Goal: Task Accomplishment & Management: Manage account settings

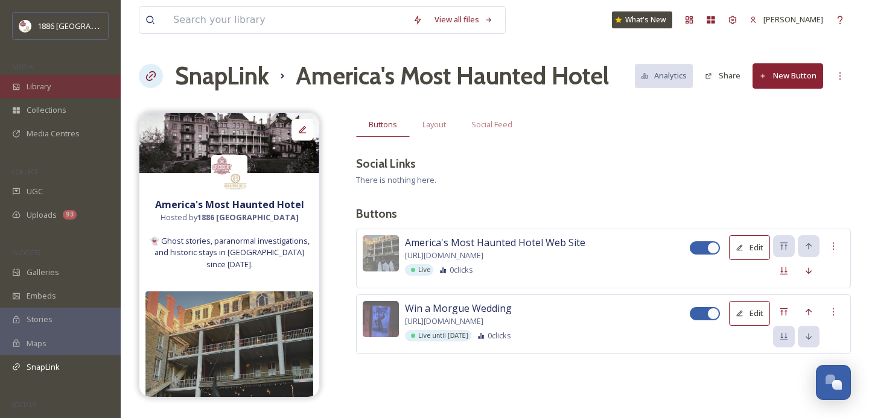
click at [44, 89] on span "Library" at bounding box center [39, 86] width 24 height 11
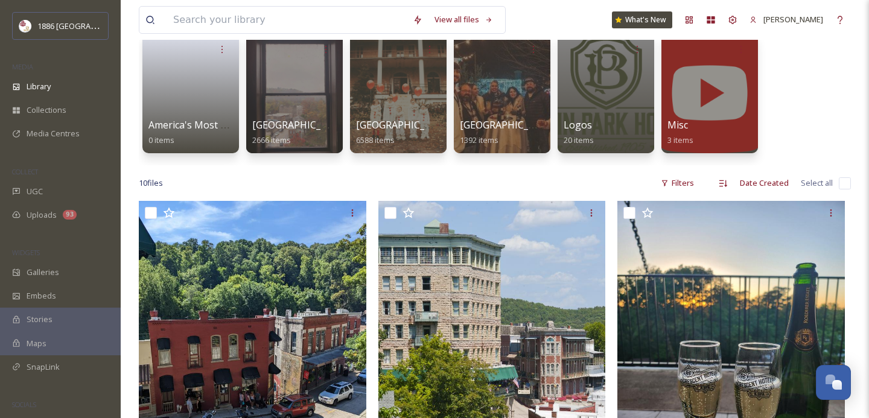
scroll to position [99, 0]
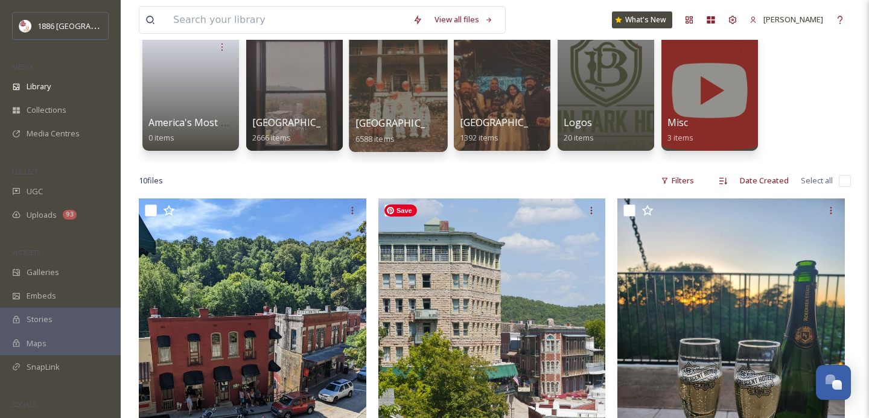
click at [363, 113] on div at bounding box center [398, 90] width 98 height 123
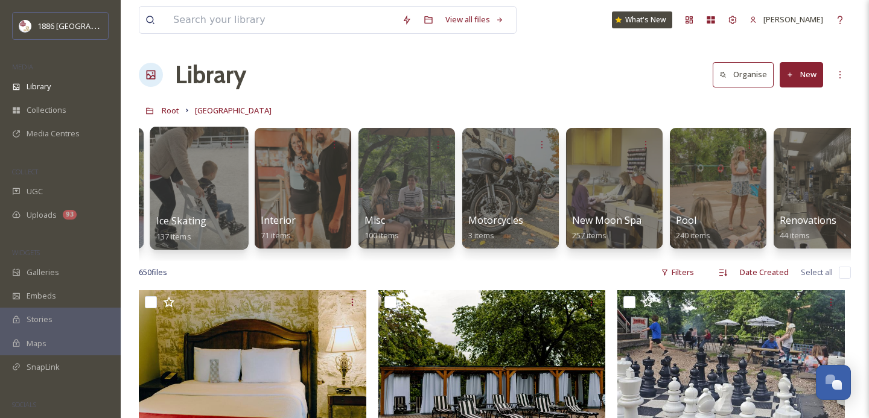
scroll to position [0, 1600]
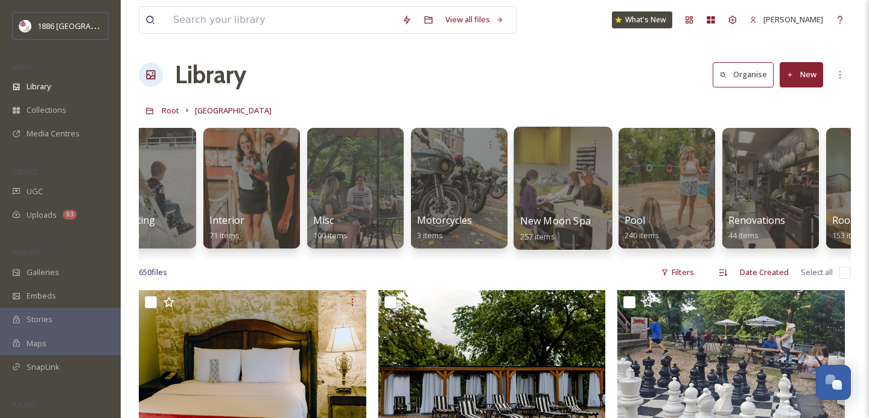
click at [572, 224] on span "New Moon Spa" at bounding box center [555, 220] width 71 height 13
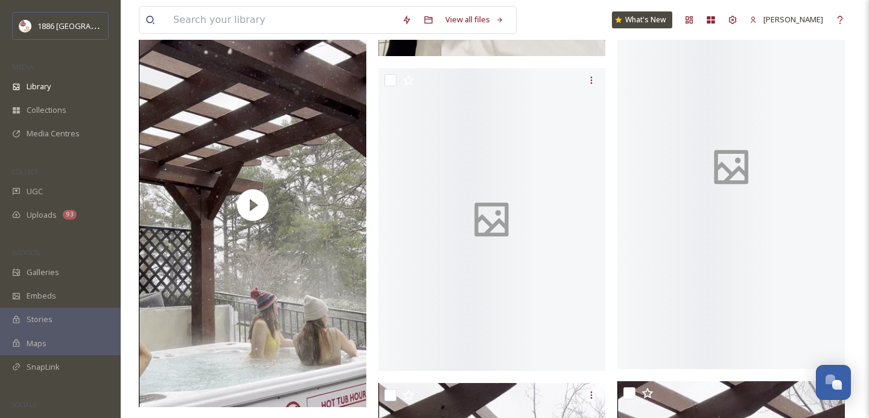
scroll to position [3819, 0]
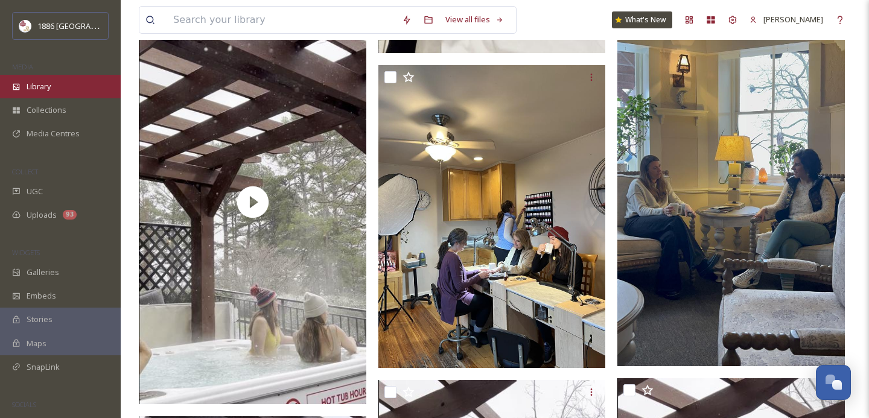
click at [24, 80] on div "Library" at bounding box center [60, 87] width 121 height 24
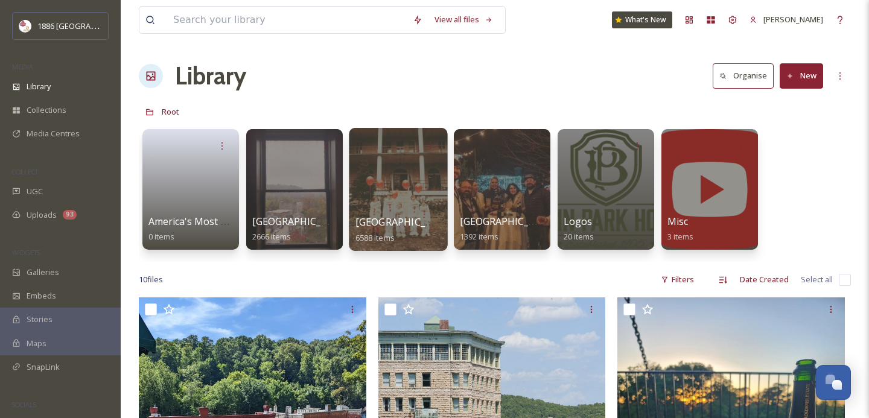
click at [414, 215] on div "[GEOGRAPHIC_DATA] 6588 items" at bounding box center [398, 230] width 86 height 30
click at [389, 228] on span "[GEOGRAPHIC_DATA]" at bounding box center [404, 221] width 99 height 13
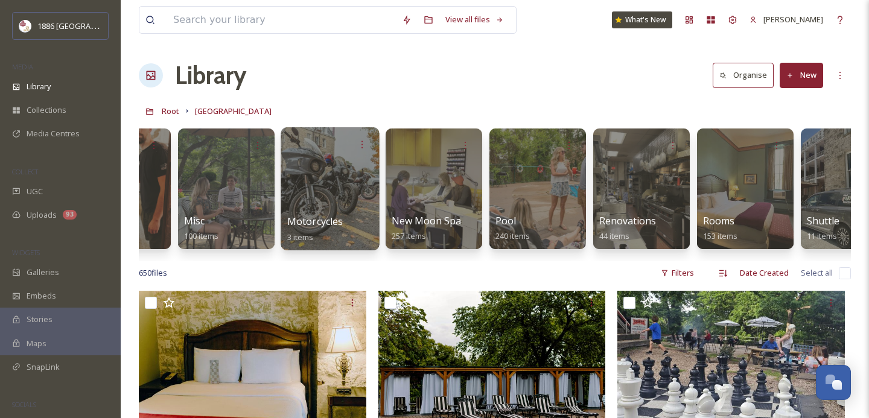
scroll to position [0, 1733]
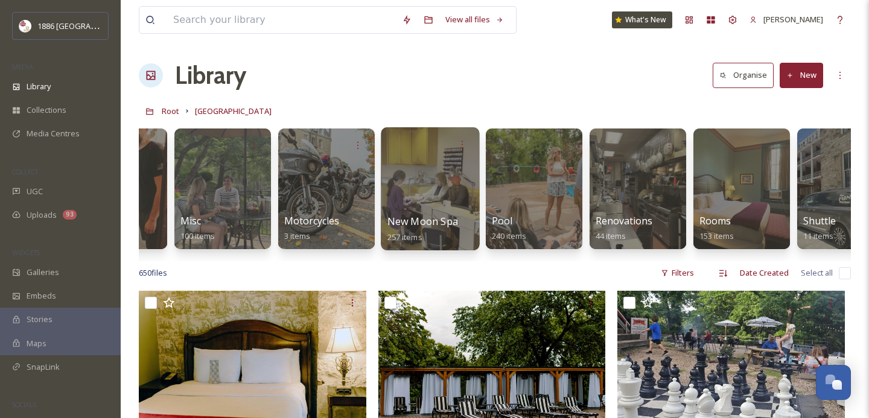
click at [407, 225] on span "New Moon Spa" at bounding box center [422, 221] width 71 height 13
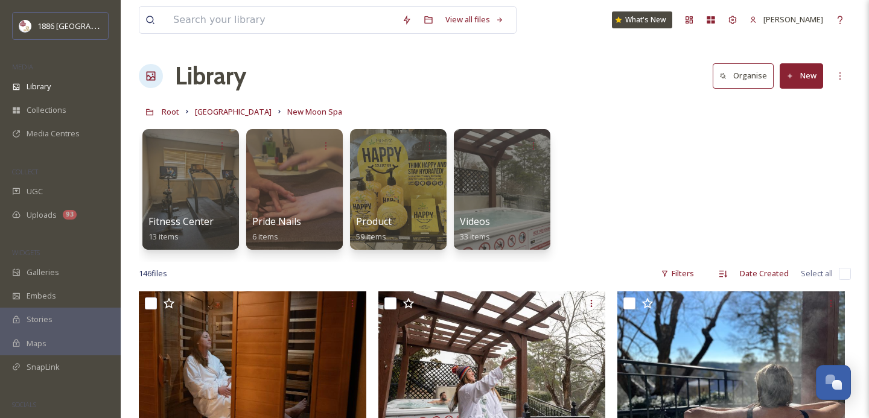
click at [805, 78] on button "New" at bounding box center [801, 75] width 43 height 25
click at [799, 144] on div "Folder" at bounding box center [788, 151] width 68 height 24
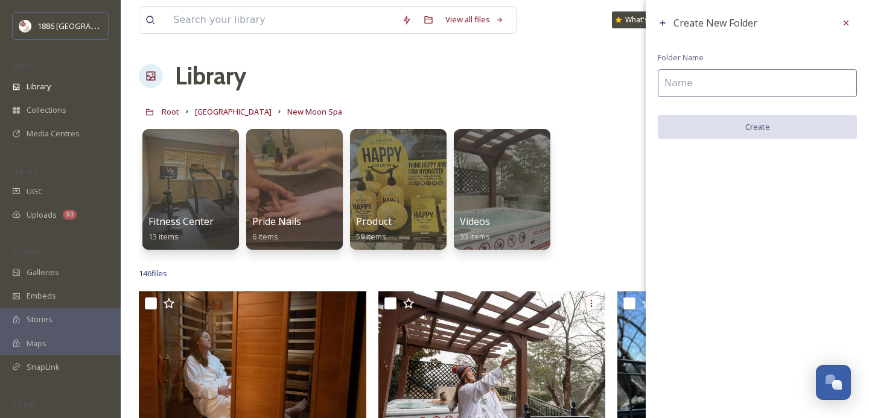
click at [719, 77] on input at bounding box center [757, 83] width 199 height 28
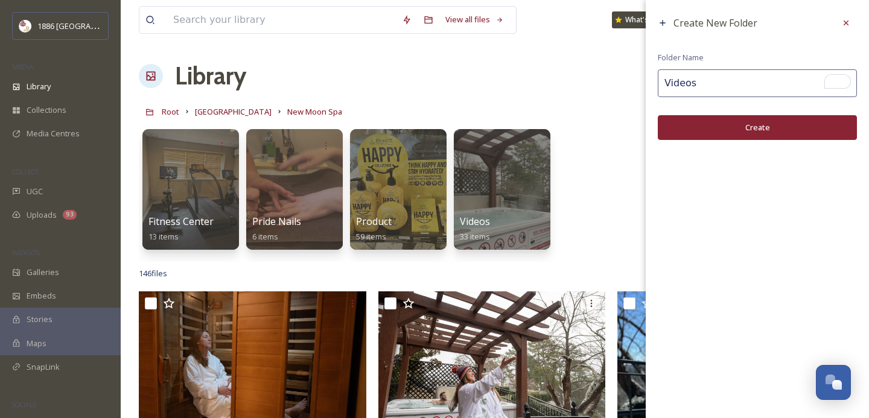
type input "Videos"
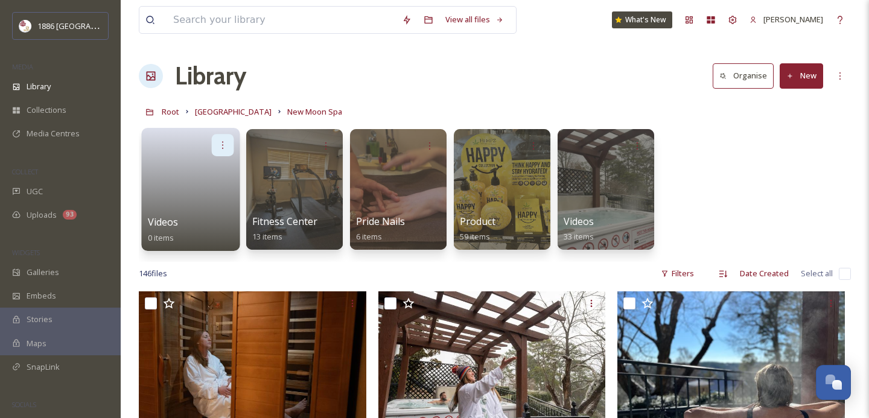
click at [226, 148] on icon at bounding box center [223, 145] width 10 height 10
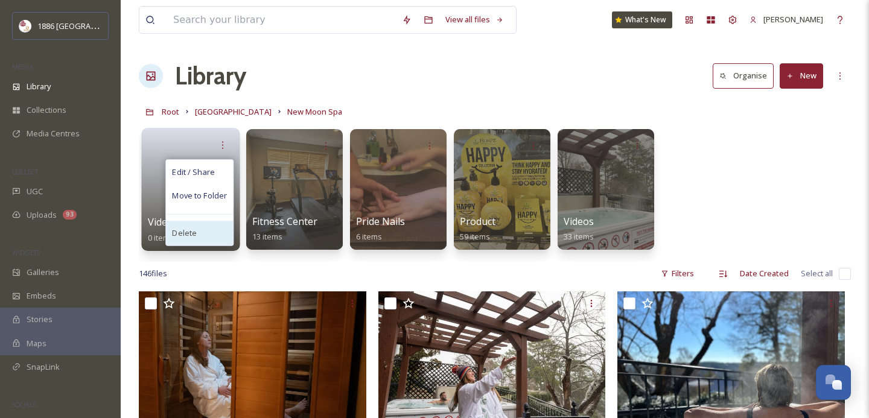
click at [214, 240] on div "Delete" at bounding box center [199, 233] width 67 height 24
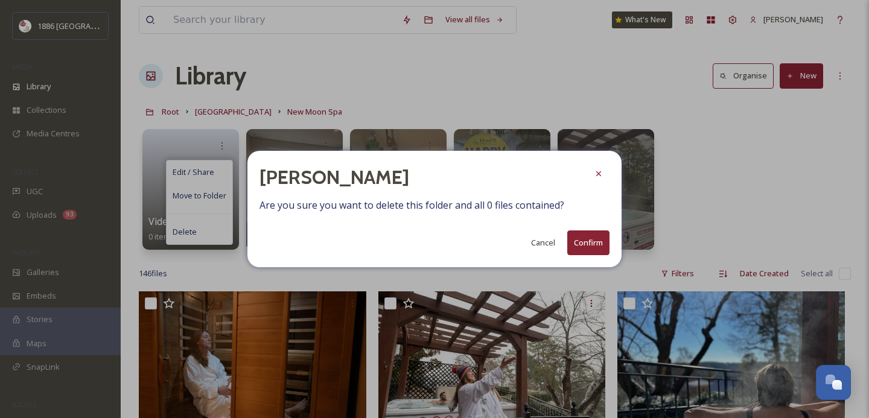
click at [591, 244] on button "Confirm" at bounding box center [588, 243] width 42 height 25
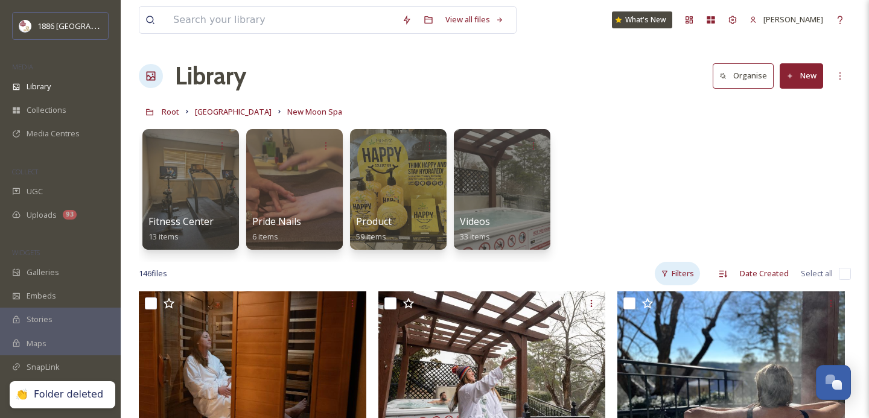
click at [673, 270] on div "Filters" at bounding box center [677, 274] width 45 height 24
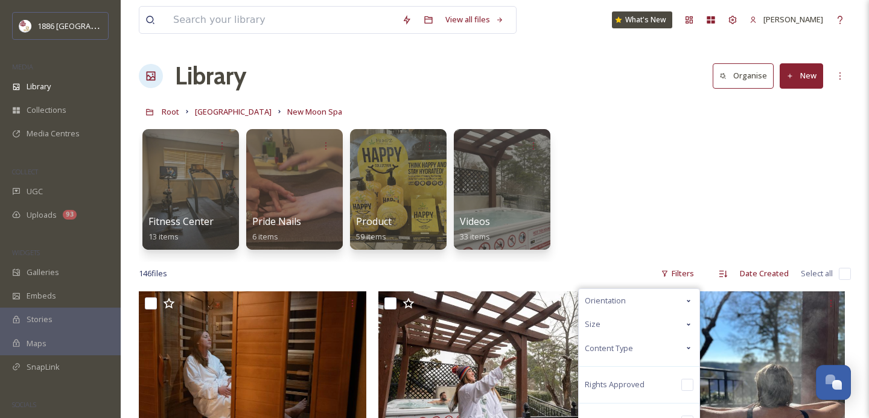
click at [637, 342] on div "Content Type" at bounding box center [639, 349] width 121 height 24
click at [622, 389] on div "Video" at bounding box center [639, 396] width 121 height 24
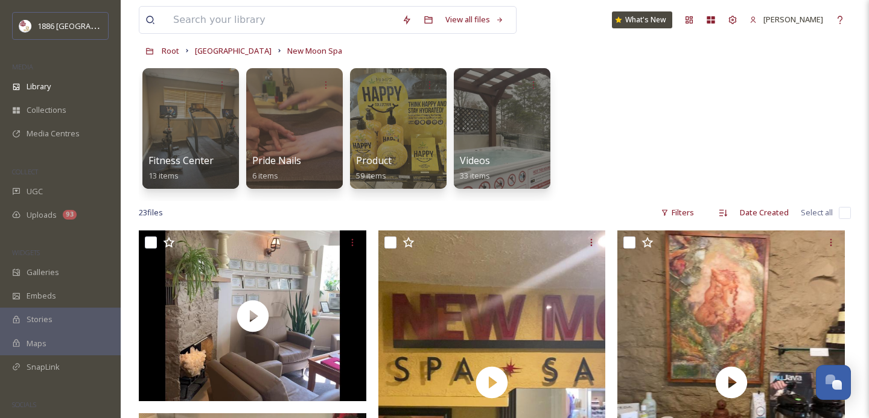
scroll to position [60, 0]
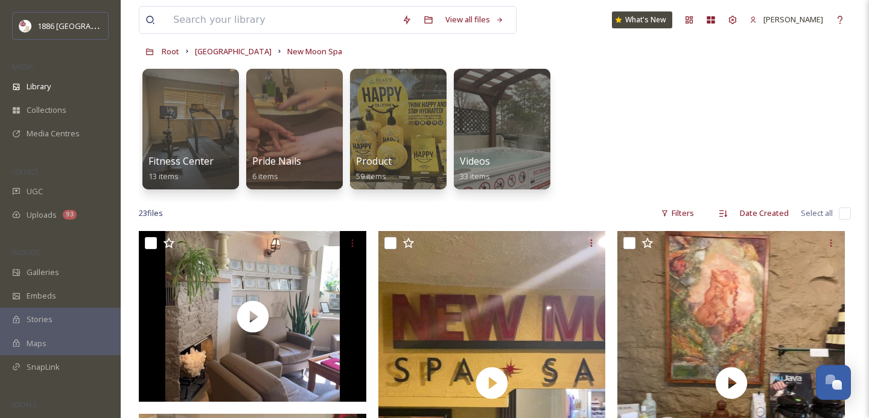
click at [839, 215] on input "checkbox" at bounding box center [845, 214] width 12 height 12
checkbox input "true"
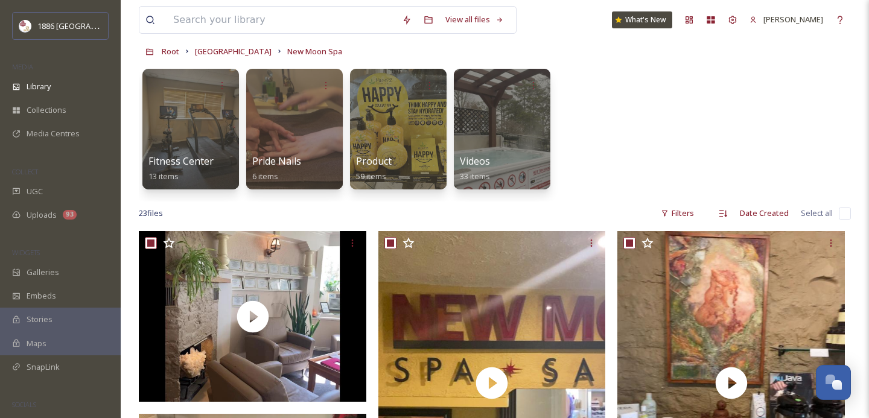
checkbox input "true"
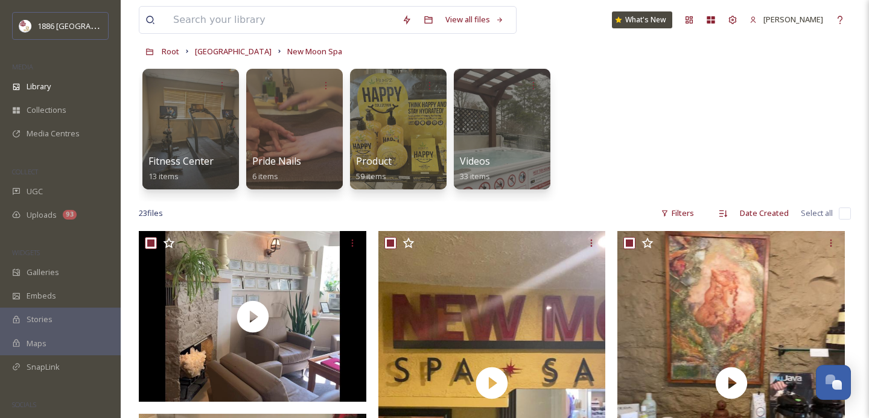
checkbox input "true"
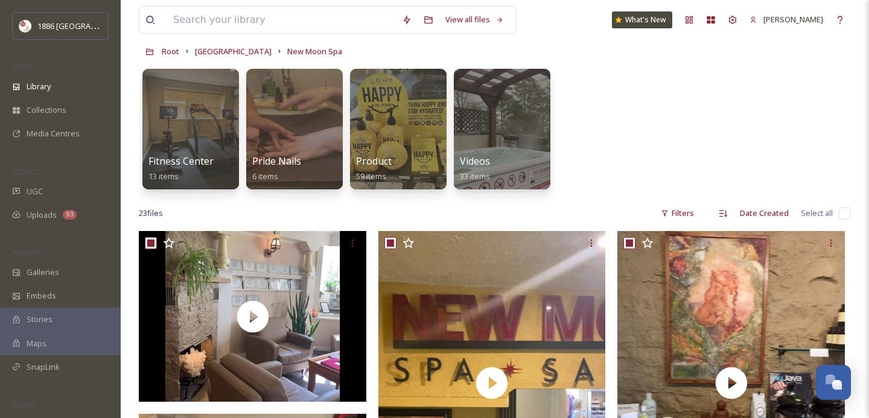
checkbox input "true"
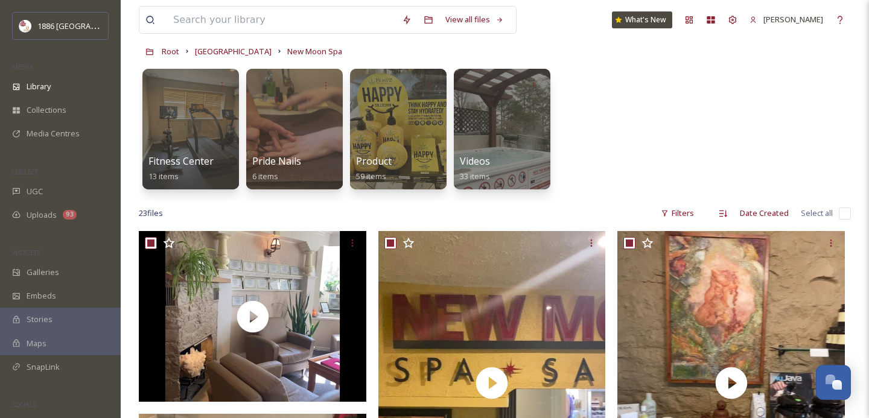
checkbox input "true"
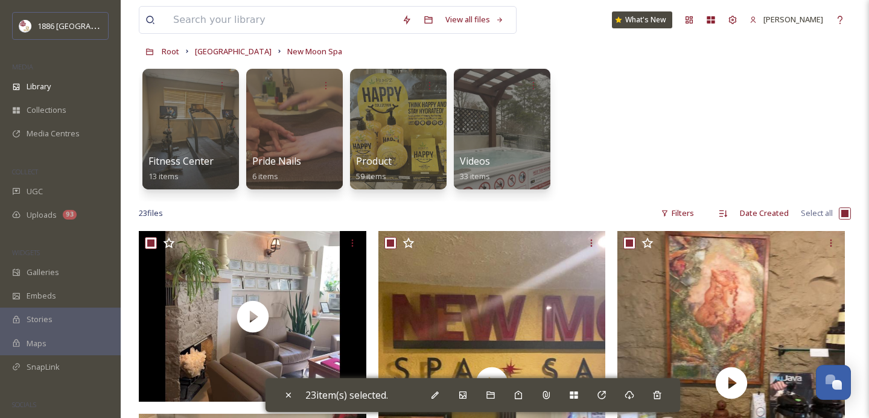
click at [845, 213] on input "checkbox" at bounding box center [845, 214] width 12 height 12
checkbox input "false"
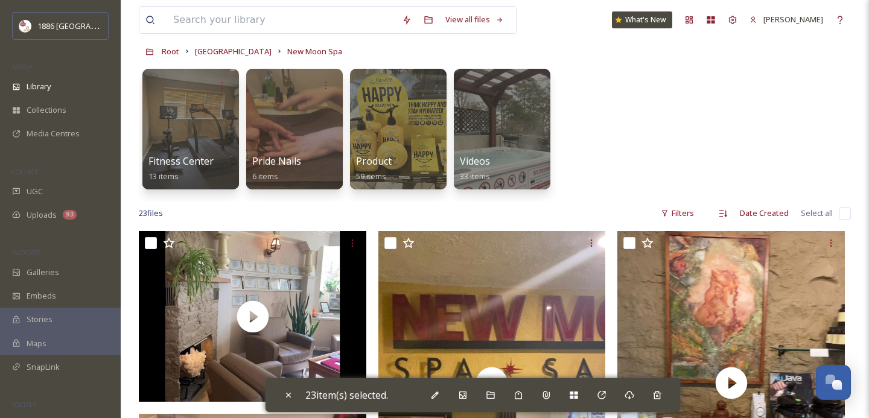
checkbox input "false"
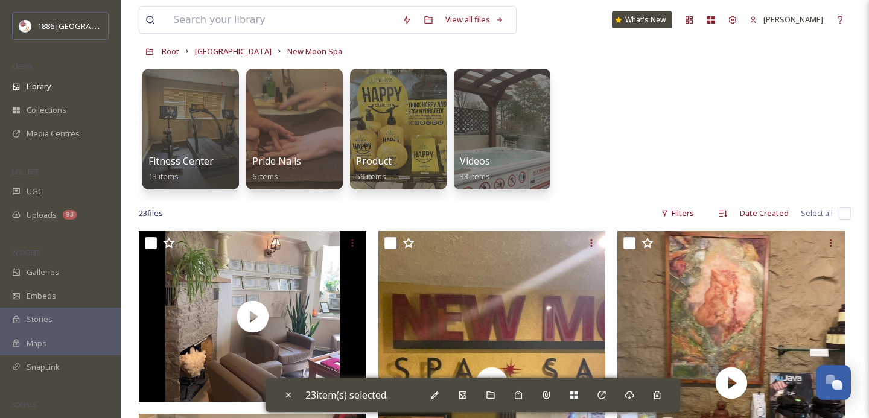
checkbox input "false"
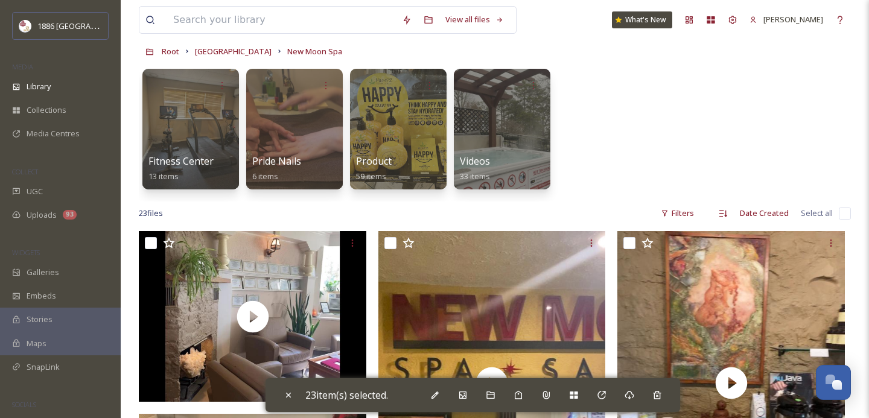
checkbox input "false"
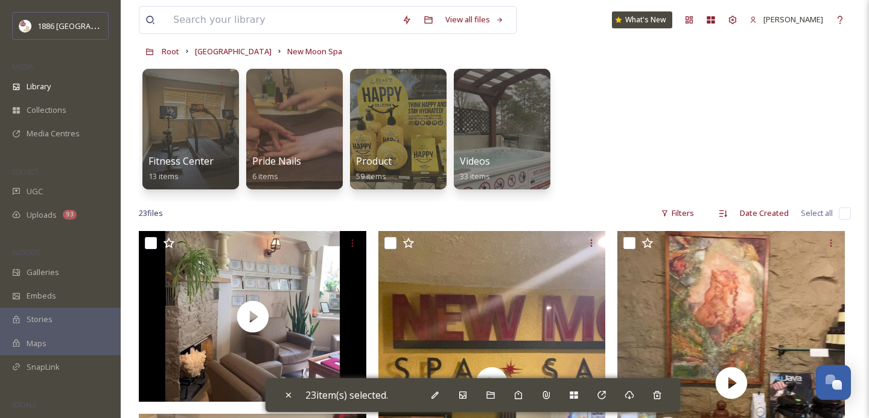
checkbox input "false"
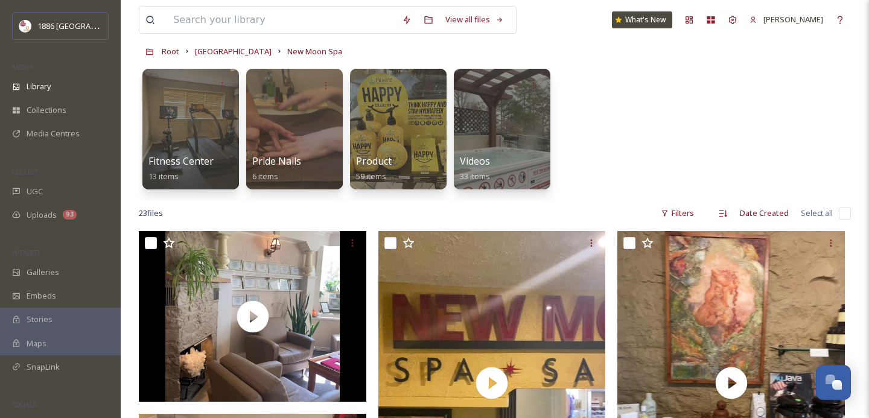
click at [845, 213] on input "checkbox" at bounding box center [845, 214] width 12 height 12
checkbox input "true"
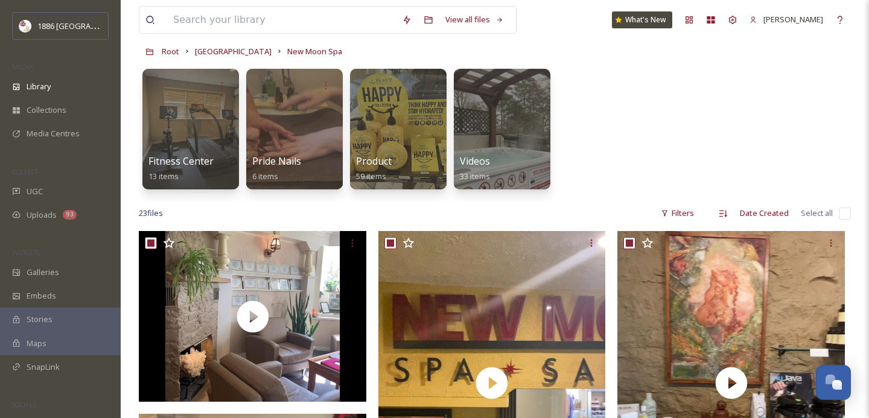
checkbox input "true"
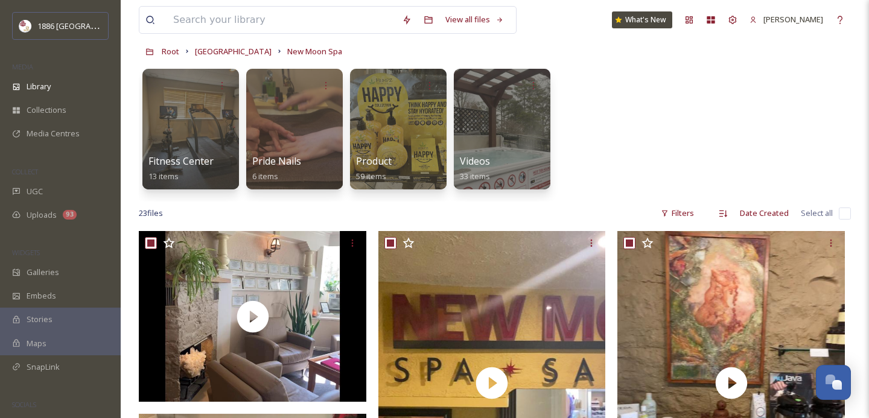
checkbox input "true"
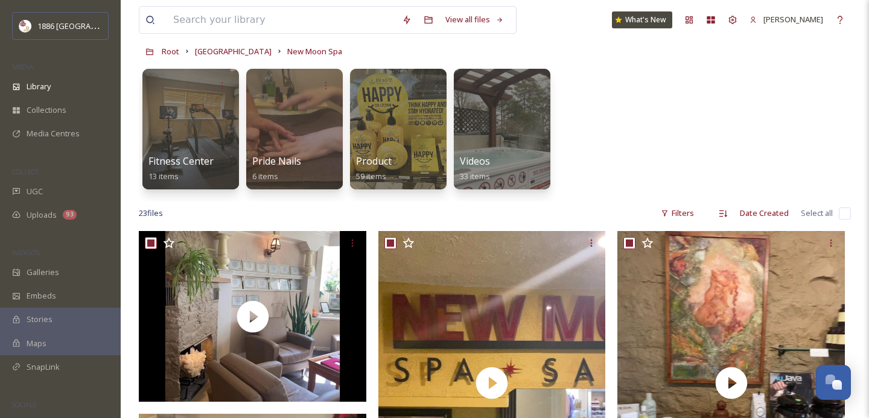
checkbox input "true"
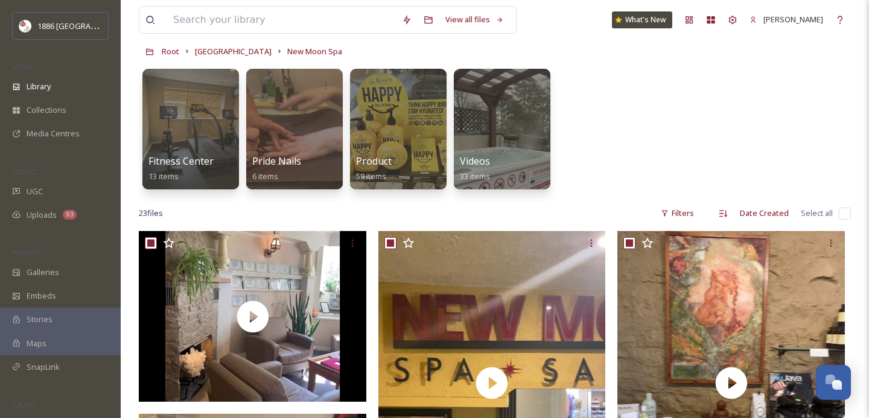
checkbox input "true"
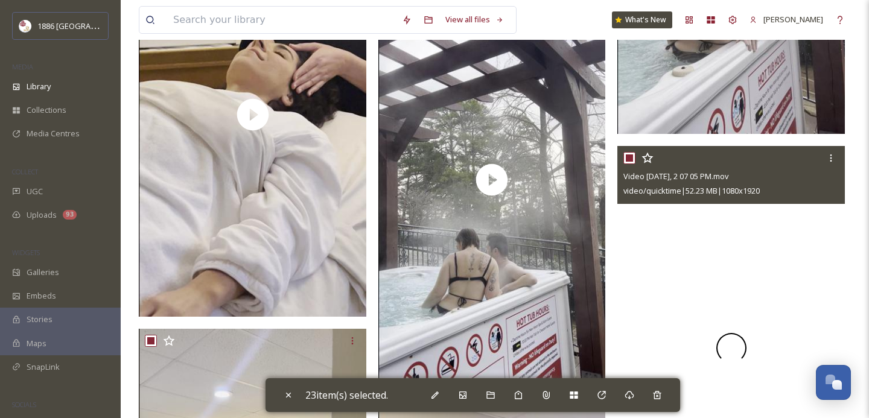
scroll to position [881, 0]
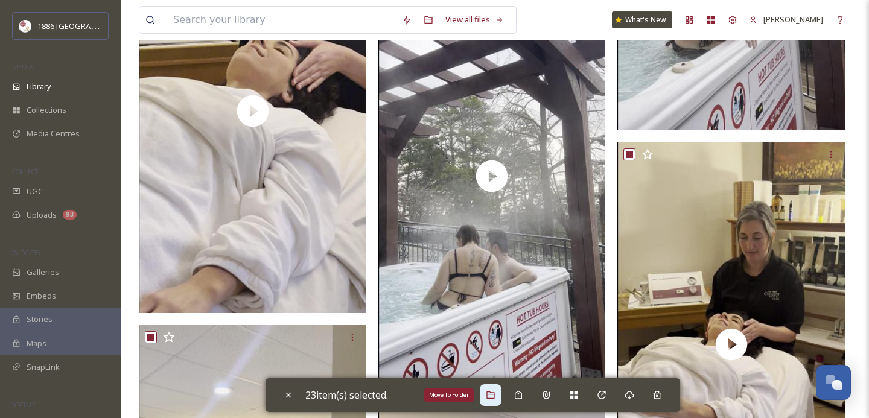
click at [489, 400] on icon at bounding box center [491, 396] width 10 height 10
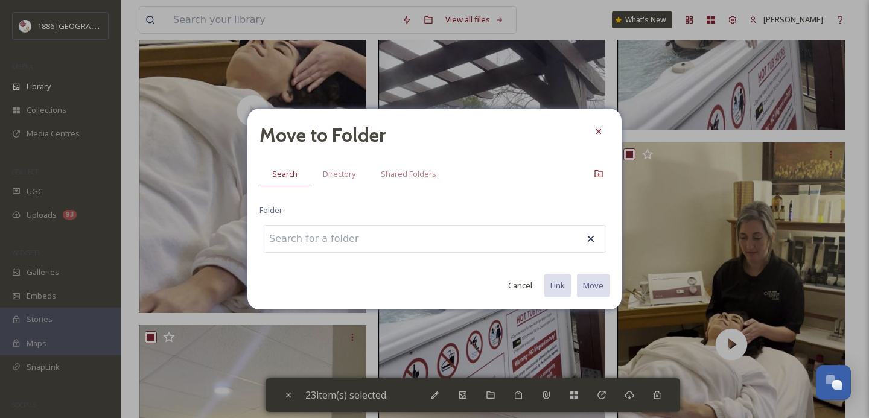
click at [383, 238] on div at bounding box center [435, 239] width 344 height 28
click at [336, 168] on span "Directory" at bounding box center [339, 173] width 33 height 11
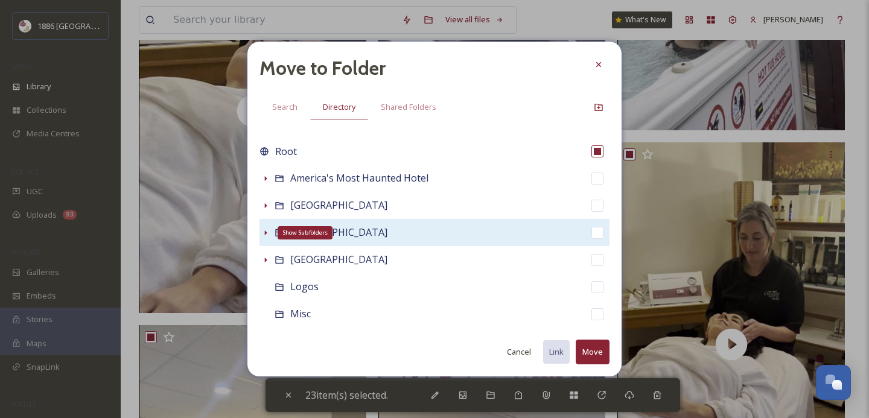
click at [265, 232] on icon at bounding box center [266, 233] width 2 height 5
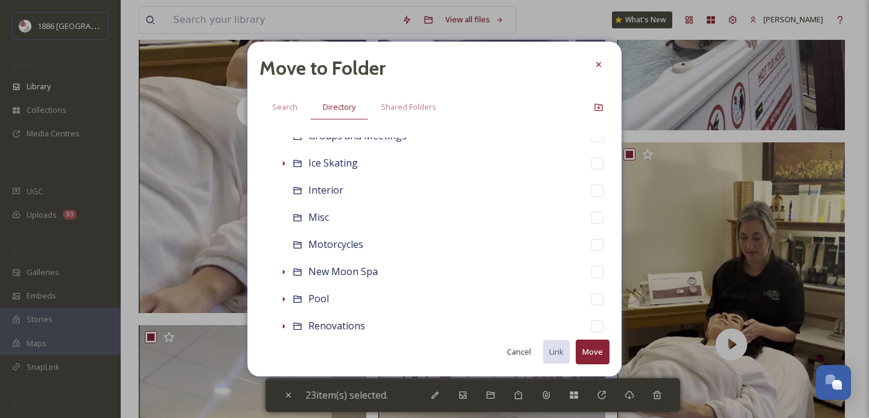
scroll to position [532, 0]
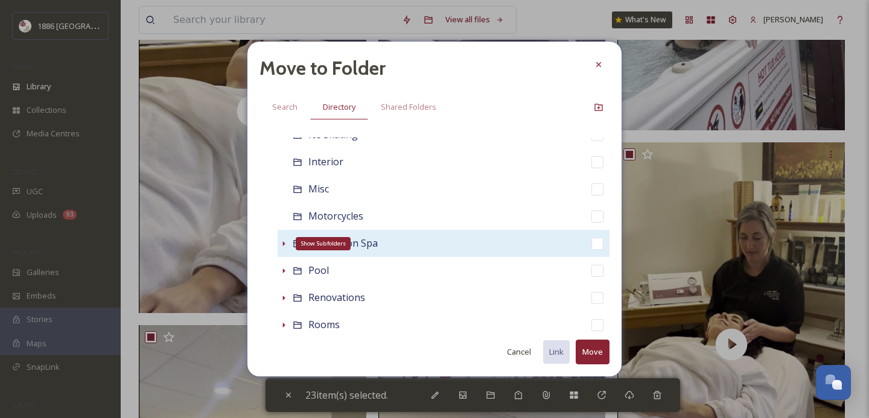
click at [283, 244] on icon at bounding box center [284, 243] width 2 height 5
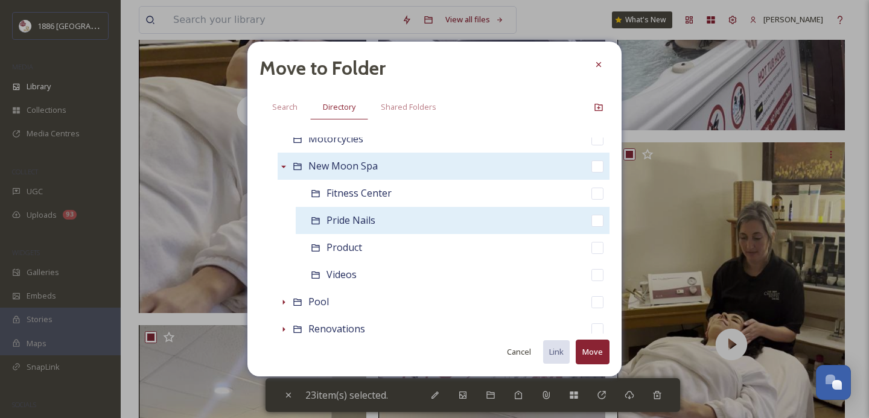
scroll to position [614, 0]
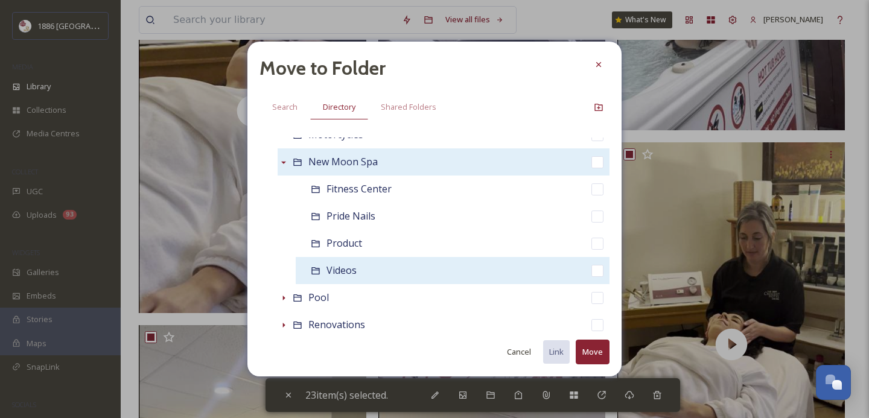
click at [595, 269] on input "checkbox" at bounding box center [597, 271] width 12 height 12
checkbox input "true"
checkbox input "false"
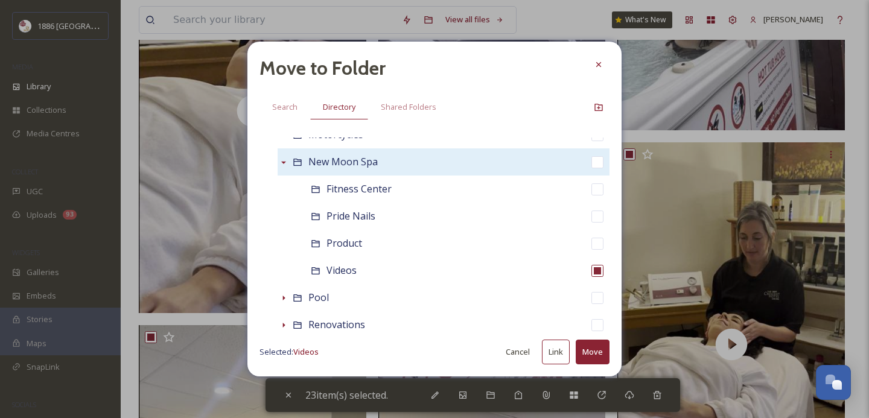
click at [599, 354] on button "Move" at bounding box center [593, 352] width 34 height 25
checkbox input "false"
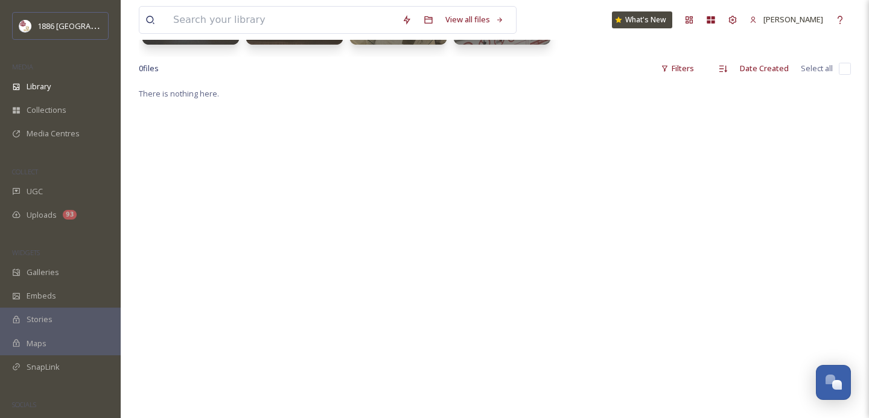
scroll to position [0, 0]
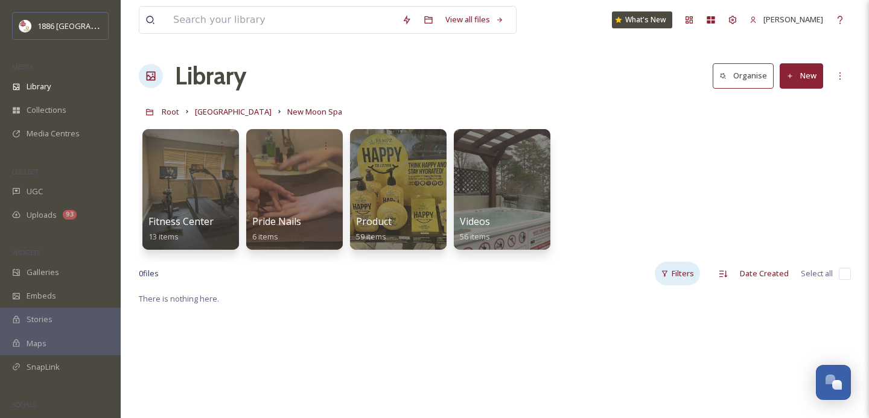
click at [692, 275] on div "Filters" at bounding box center [677, 274] width 45 height 24
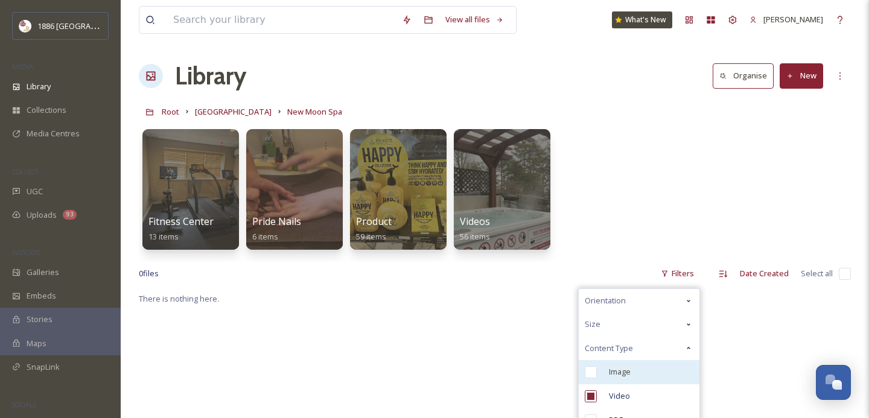
click at [667, 369] on div "Image" at bounding box center [639, 372] width 121 height 24
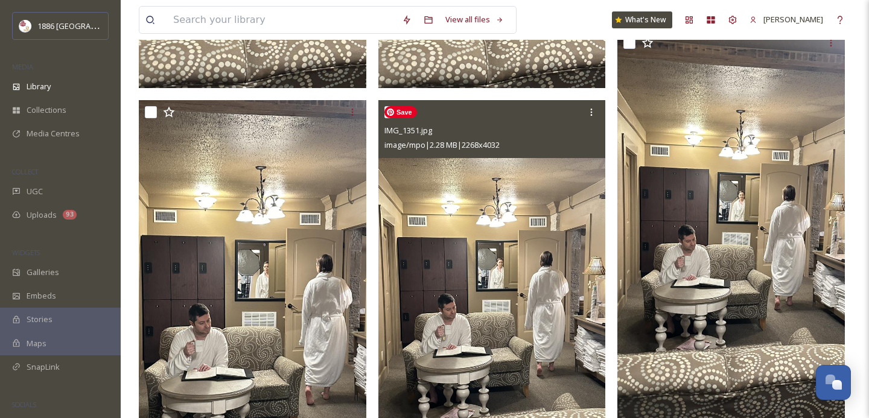
scroll to position [5494, 0]
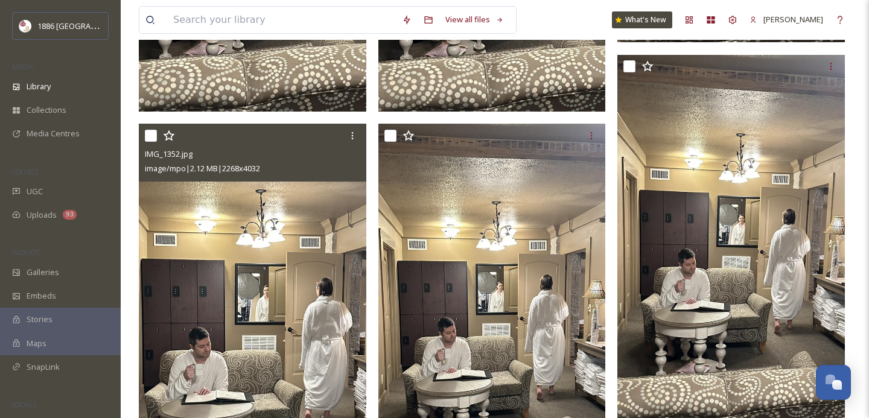
click at [154, 136] on input "checkbox" at bounding box center [151, 136] width 12 height 12
checkbox input "true"
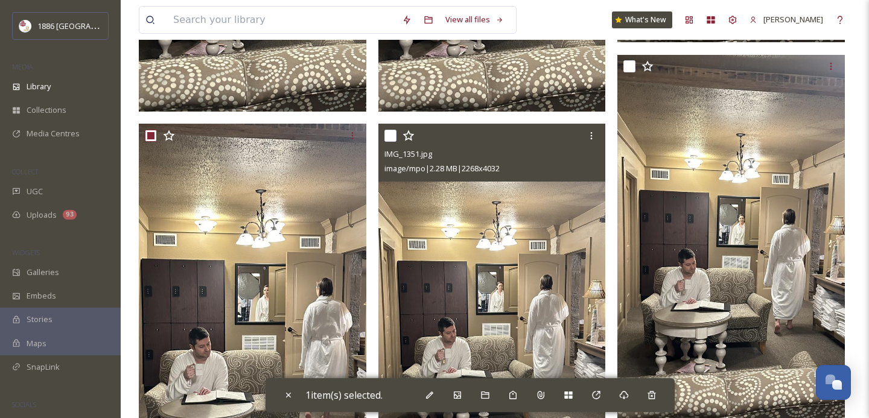
click at [388, 133] on input "checkbox" at bounding box center [390, 136] width 12 height 12
checkbox input "true"
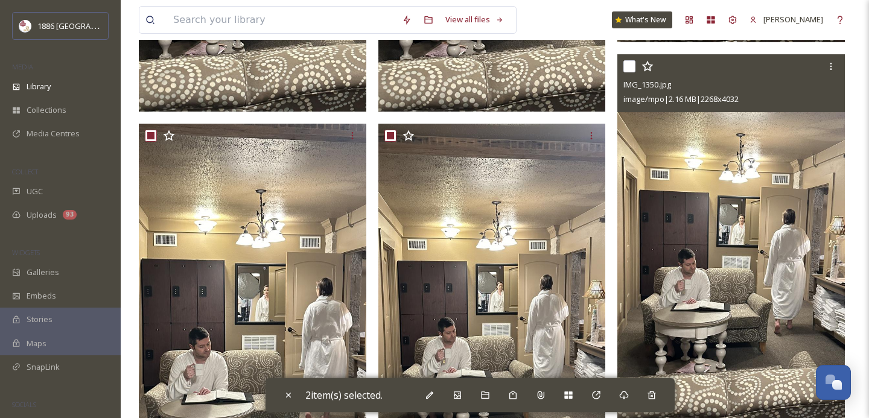
click at [637, 63] on div at bounding box center [732, 67] width 218 height 22
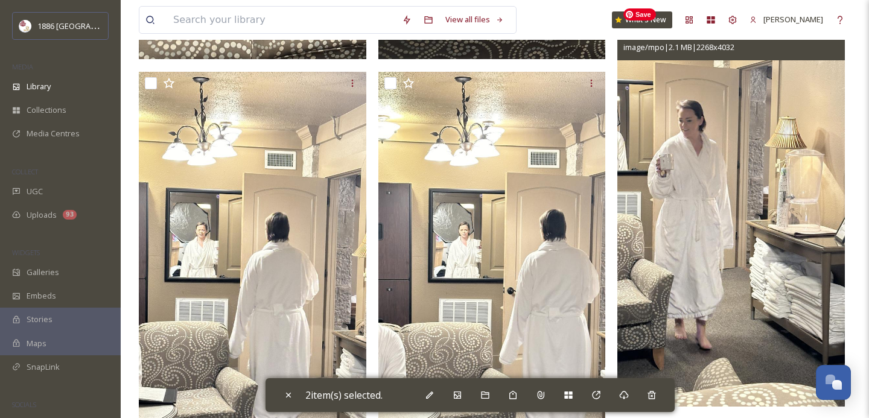
scroll to position [5963, 0]
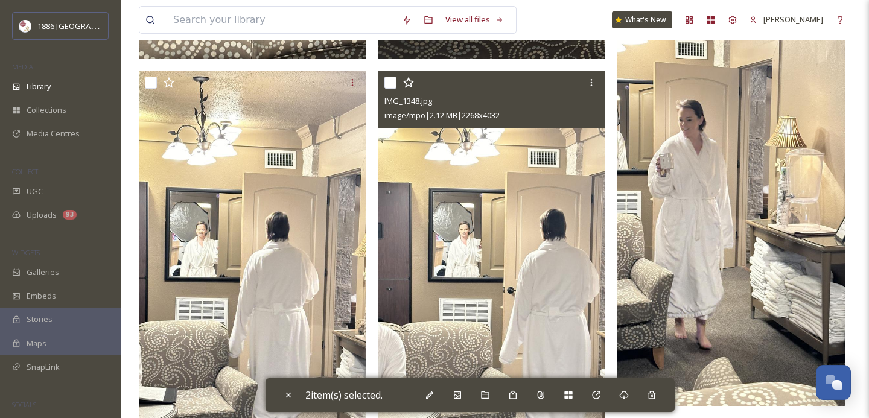
click at [392, 81] on input "checkbox" at bounding box center [390, 83] width 12 height 12
checkbox input "true"
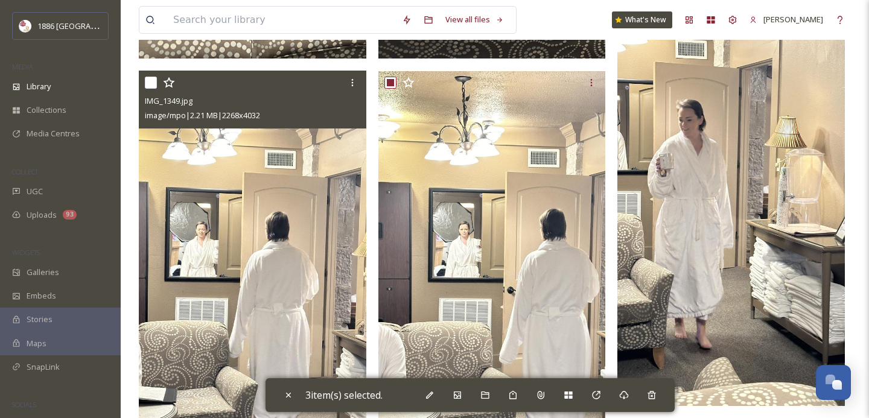
click at [157, 81] on div at bounding box center [254, 83] width 218 height 22
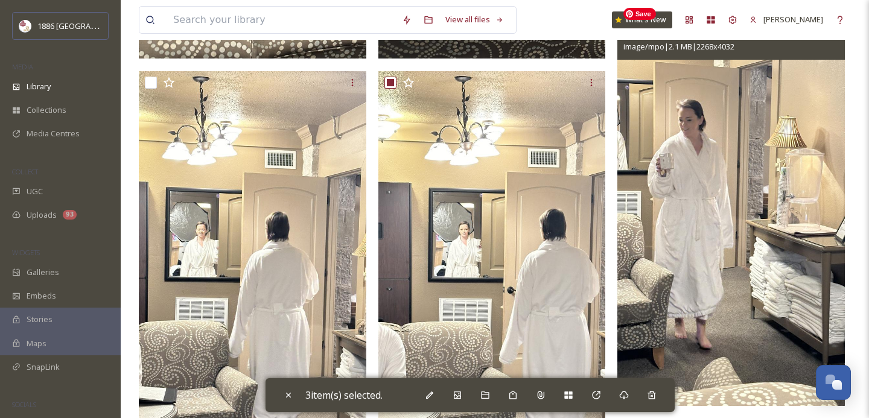
scroll to position [5883, 0]
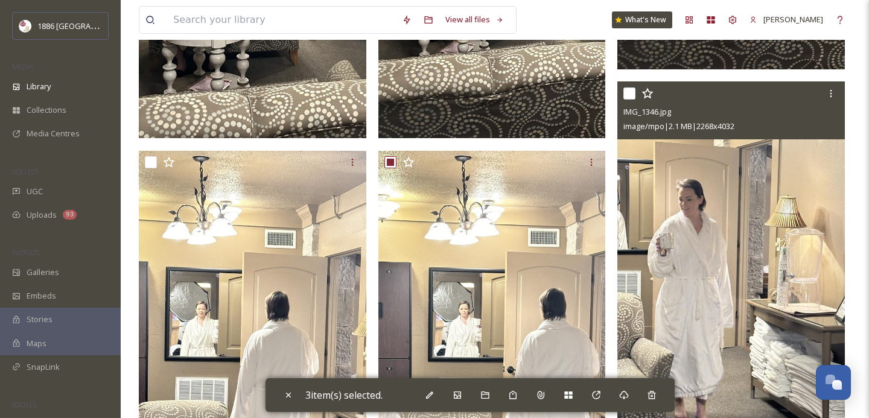
click at [630, 92] on input "checkbox" at bounding box center [629, 94] width 12 height 12
checkbox input "true"
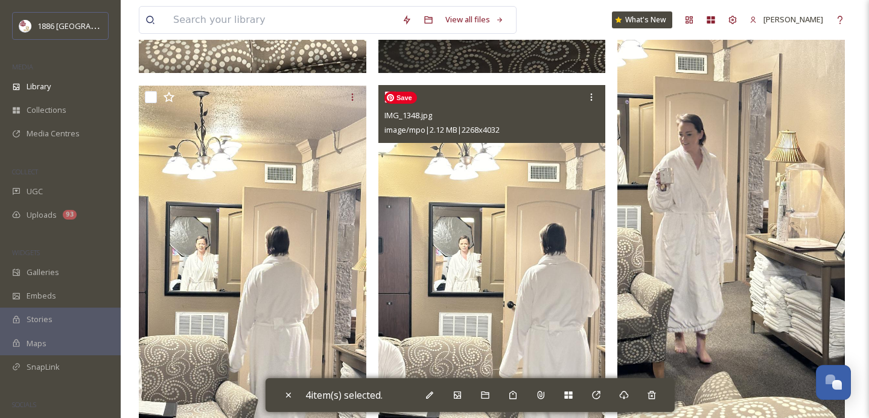
scroll to position [5964, 0]
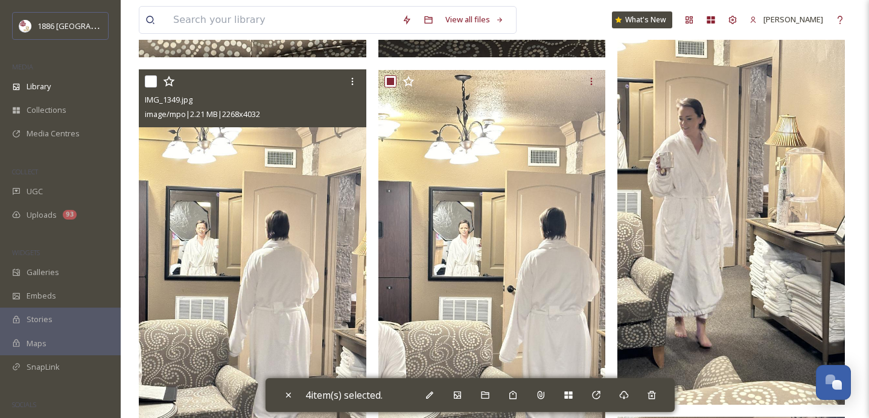
click at [151, 79] on input "checkbox" at bounding box center [151, 81] width 12 height 12
checkbox input "true"
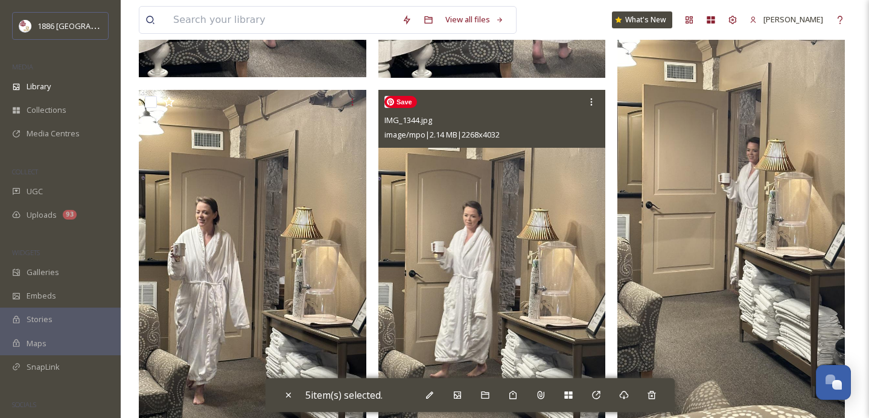
scroll to position [6386, 0]
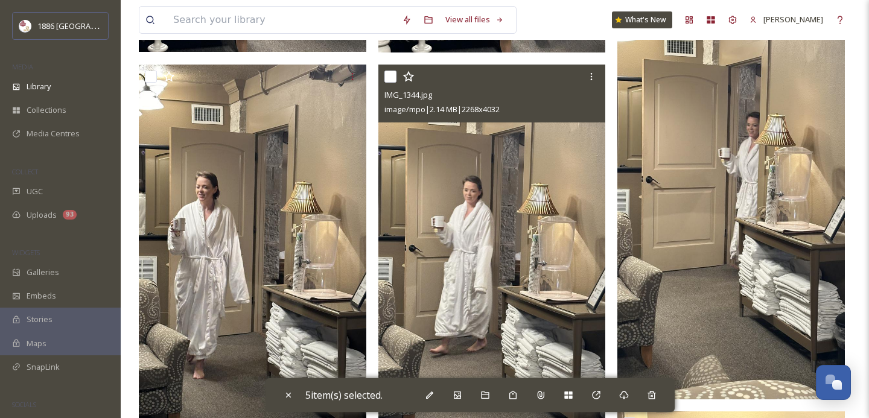
click at [391, 77] on input "checkbox" at bounding box center [390, 77] width 12 height 12
checkbox input "true"
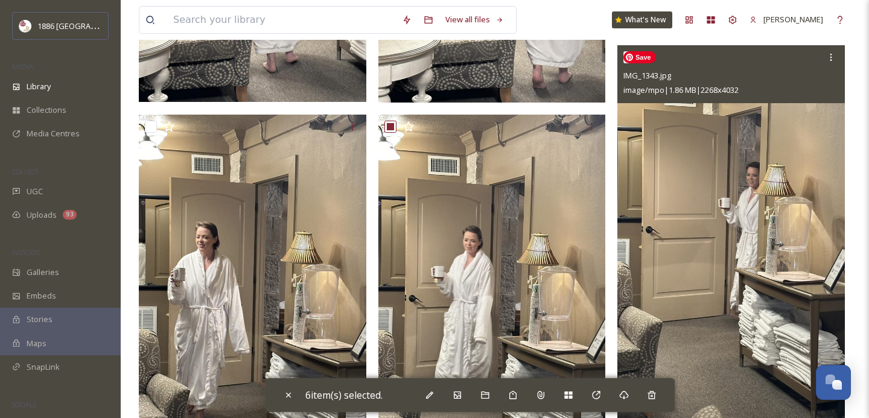
scroll to position [6317, 0]
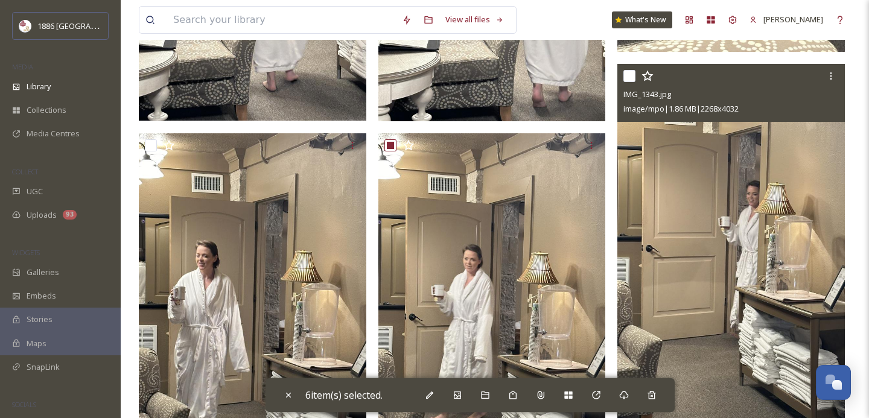
click at [630, 75] on input "checkbox" at bounding box center [629, 76] width 12 height 12
checkbox input "true"
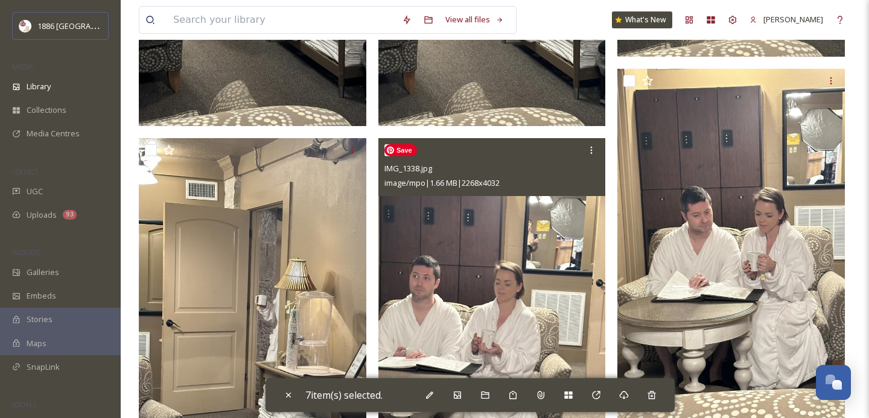
scroll to position [6727, 0]
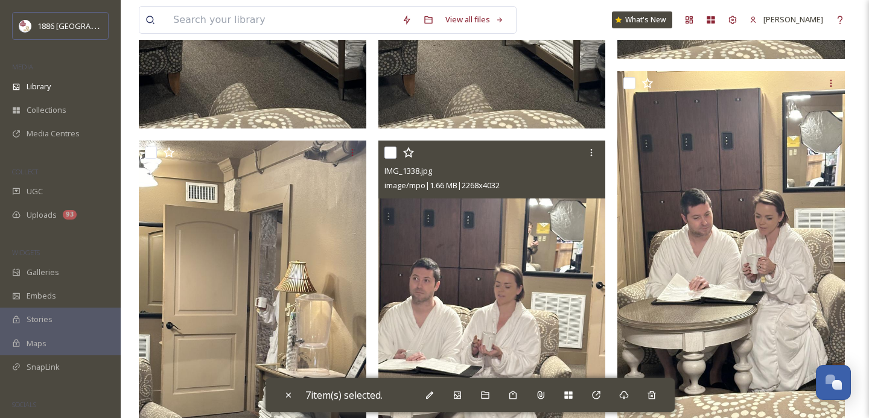
click at [391, 152] on input "checkbox" at bounding box center [390, 153] width 12 height 12
checkbox input "true"
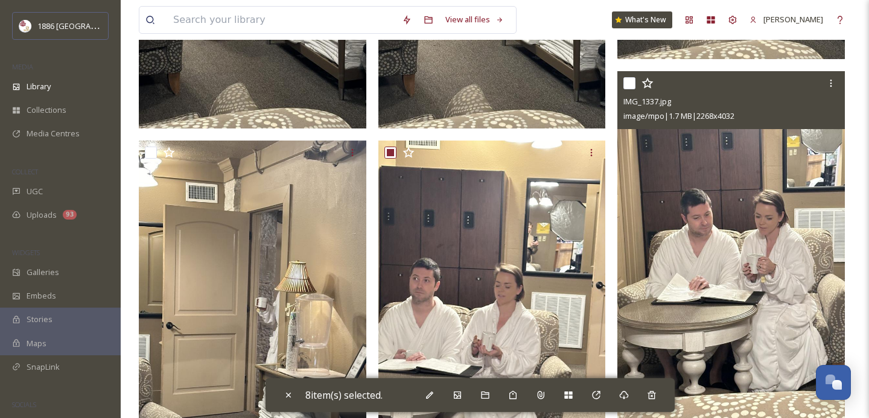
scroll to position [6676, 0]
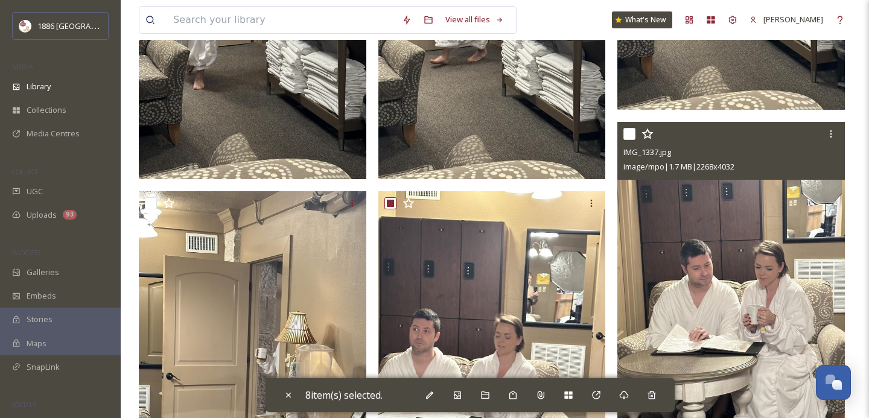
click at [631, 135] on input "checkbox" at bounding box center [629, 134] width 12 height 12
checkbox input "true"
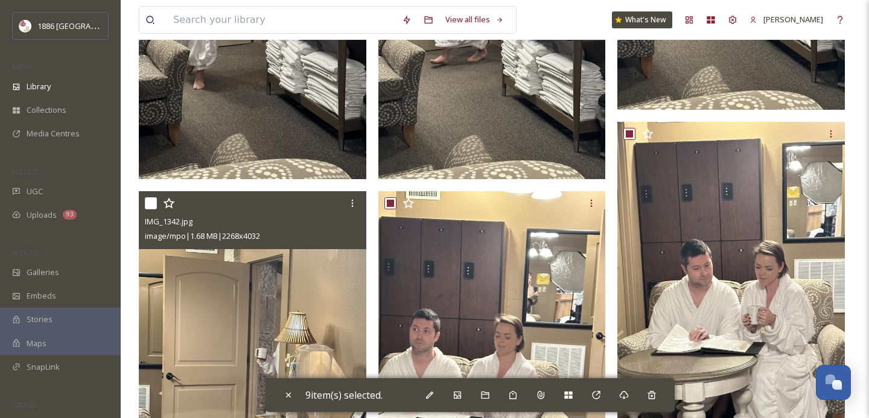
click at [153, 203] on input "checkbox" at bounding box center [151, 203] width 12 height 12
checkbox input "true"
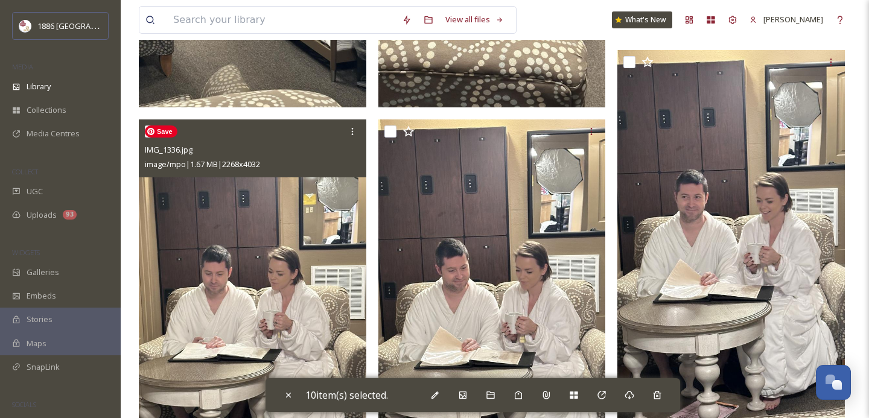
scroll to position [7173, 0]
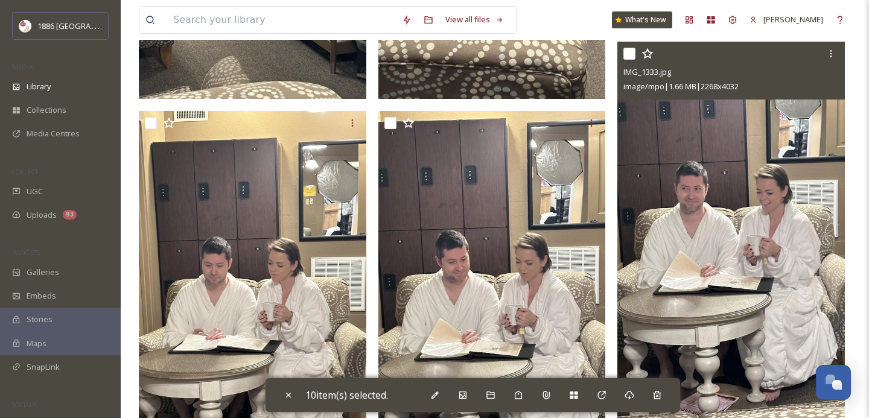
click at [634, 56] on input "checkbox" at bounding box center [629, 54] width 12 height 12
checkbox input "true"
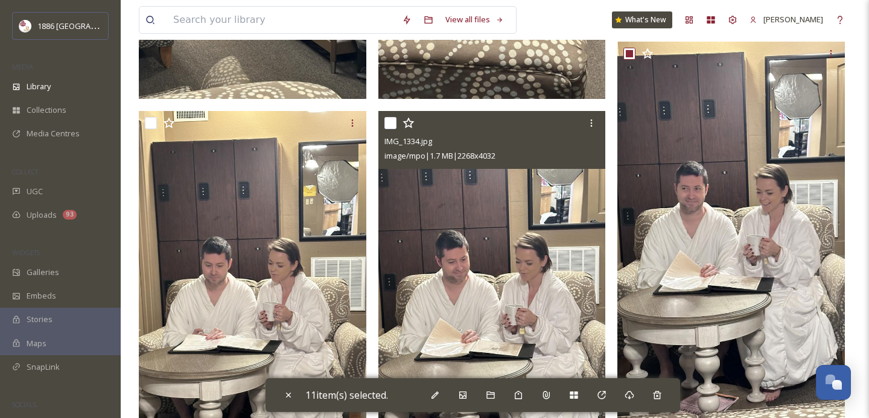
click at [393, 119] on input "checkbox" at bounding box center [390, 123] width 12 height 12
checkbox input "true"
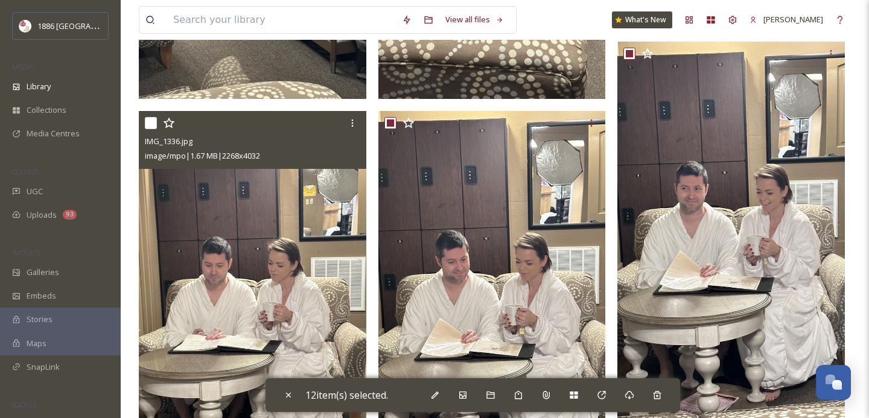
click at [151, 124] on input "checkbox" at bounding box center [151, 123] width 12 height 12
checkbox input "true"
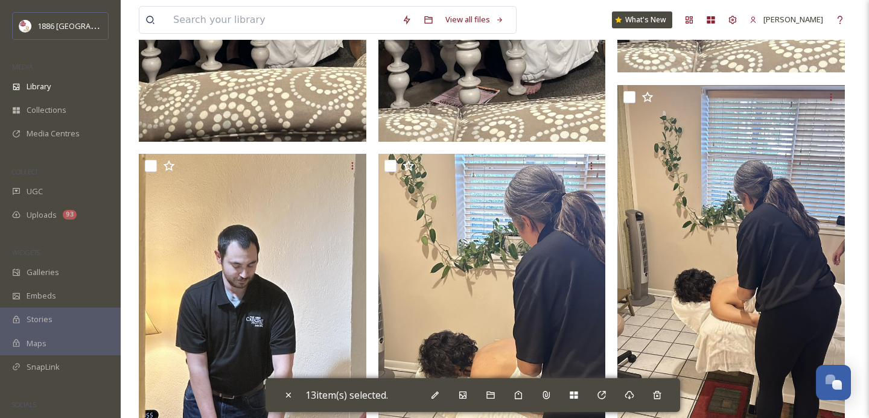
scroll to position [7568, 0]
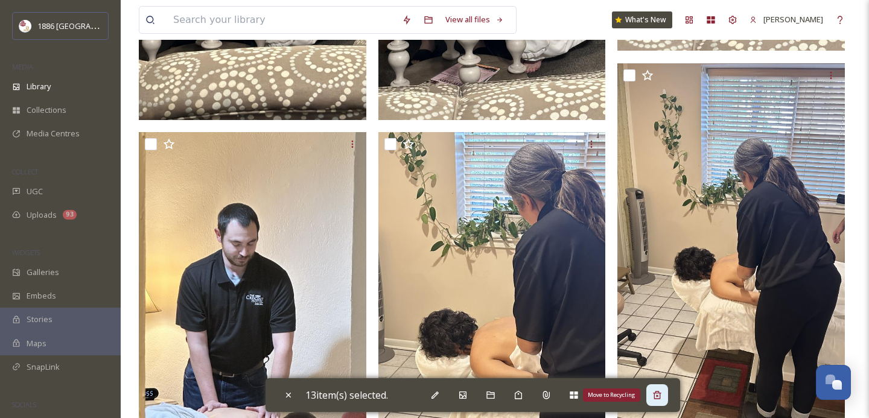
click at [662, 397] on icon at bounding box center [657, 396] width 10 height 10
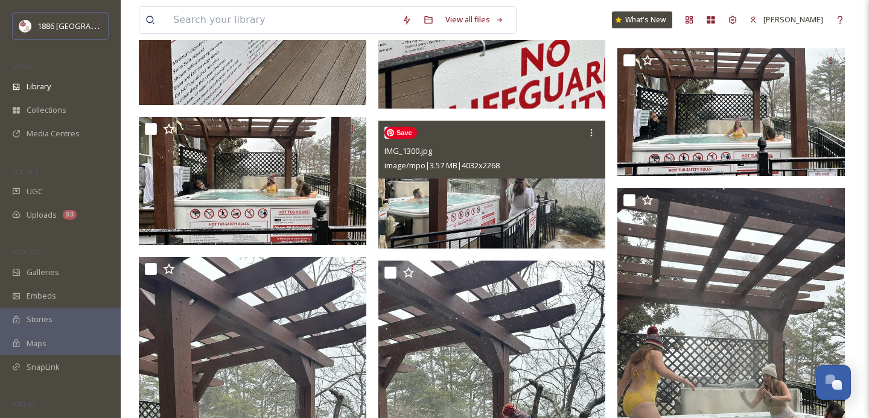
scroll to position [7589, 0]
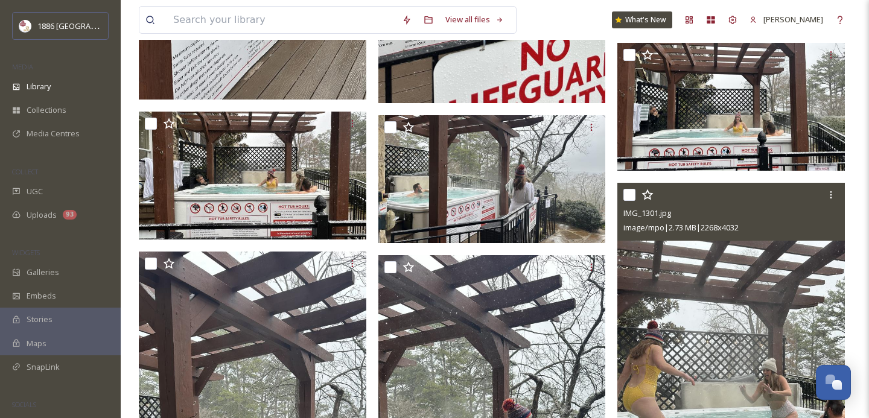
click at [626, 190] on input "checkbox" at bounding box center [629, 195] width 12 height 12
checkbox input "true"
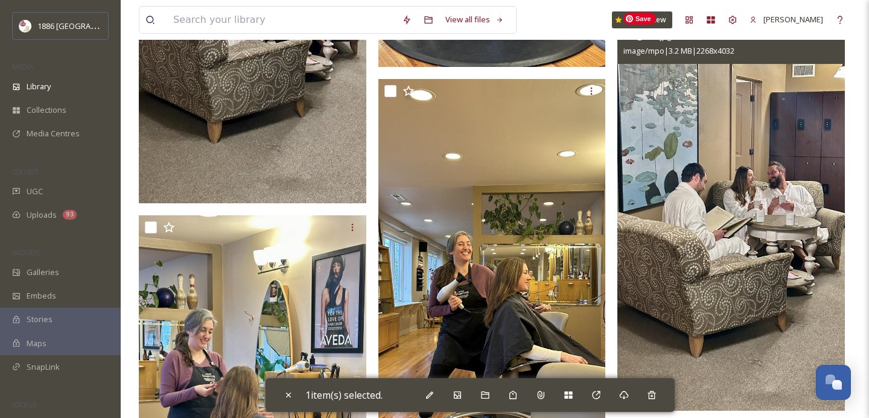
scroll to position [9432, 0]
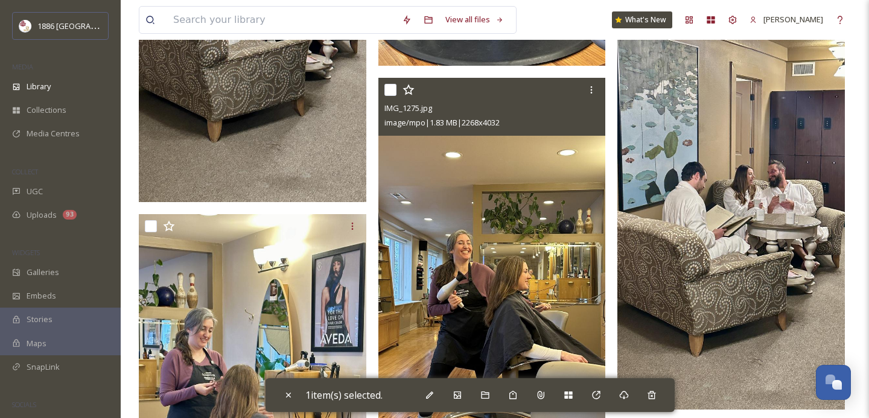
click at [386, 89] on input "checkbox" at bounding box center [390, 90] width 12 height 12
checkbox input "true"
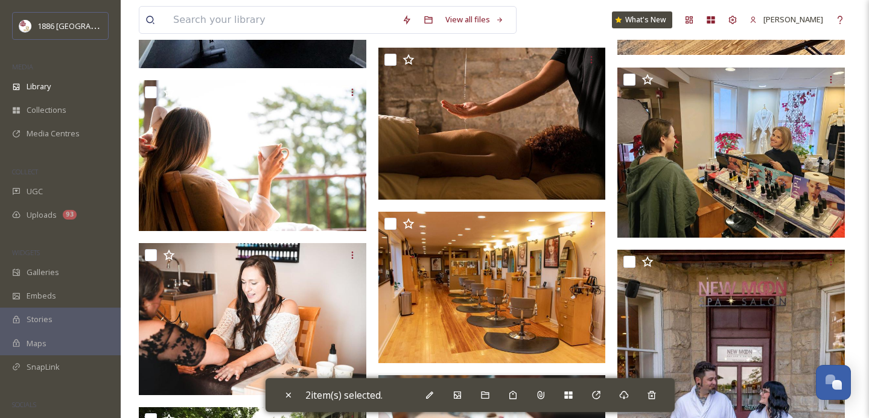
scroll to position [11221, 0]
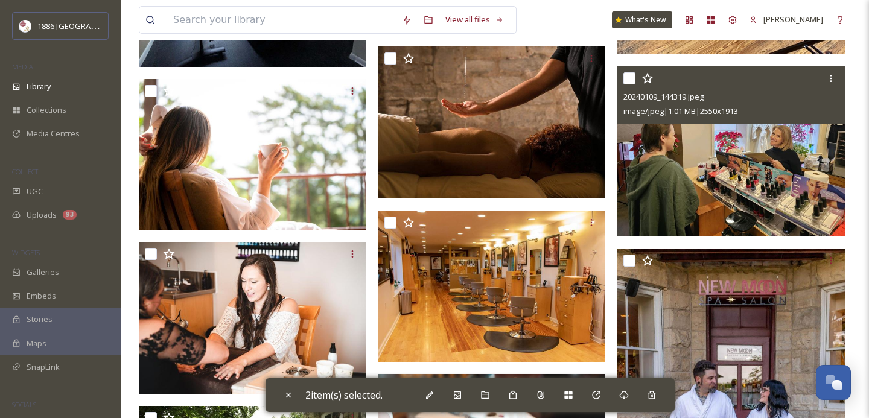
click at [629, 77] on input "checkbox" at bounding box center [629, 78] width 12 height 12
checkbox input "true"
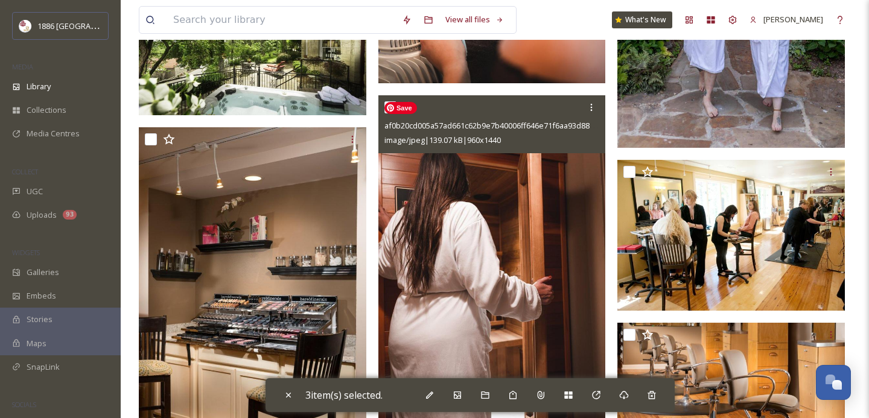
scroll to position [11653, 0]
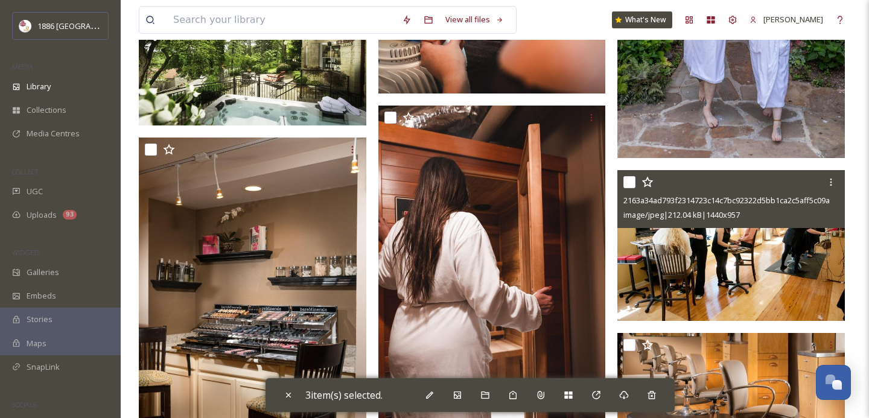
click at [630, 180] on input "checkbox" at bounding box center [629, 182] width 12 height 12
checkbox input "true"
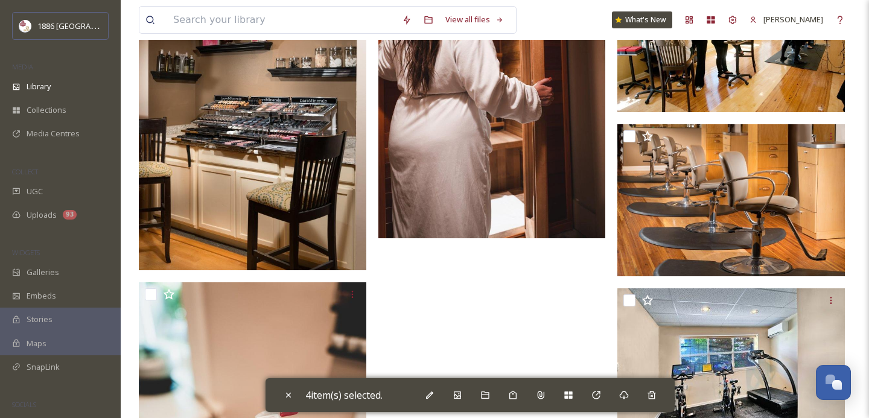
scroll to position [11853, 0]
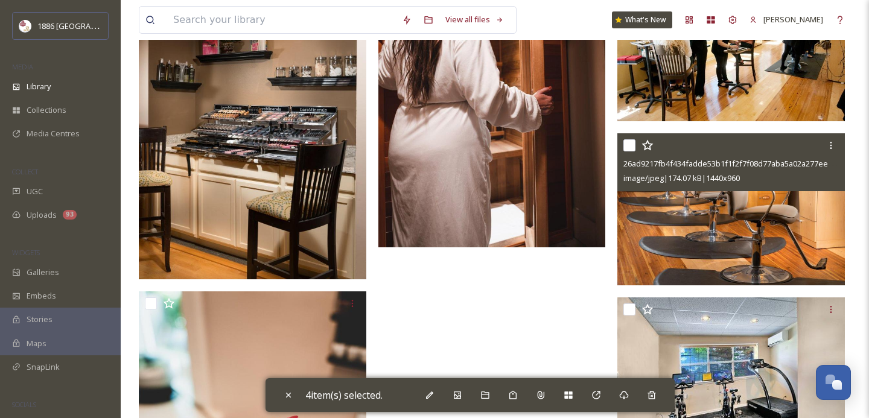
click at [631, 145] on input "checkbox" at bounding box center [629, 145] width 12 height 12
checkbox input "true"
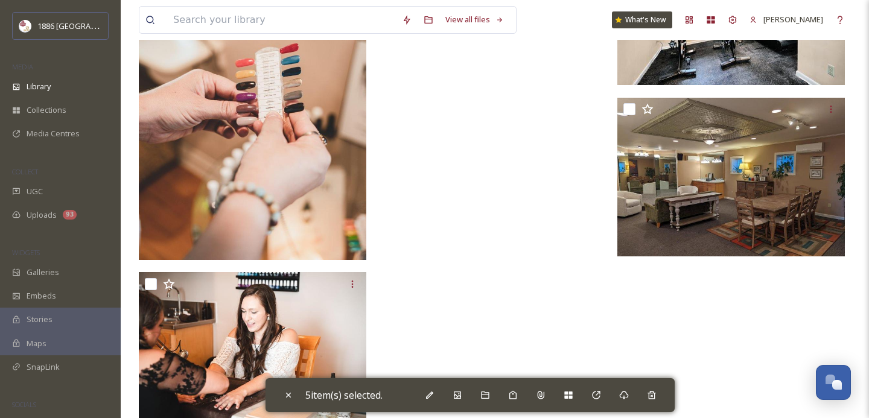
scroll to position [12252, 0]
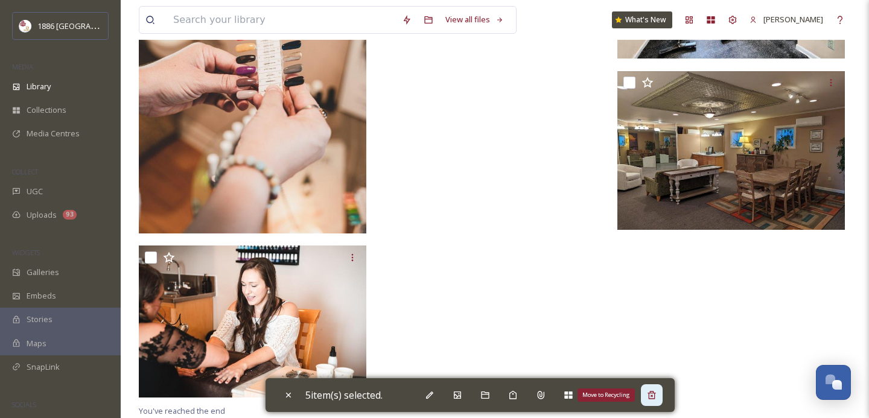
click at [663, 394] on div "Move to Recycling" at bounding box center [652, 395] width 22 height 22
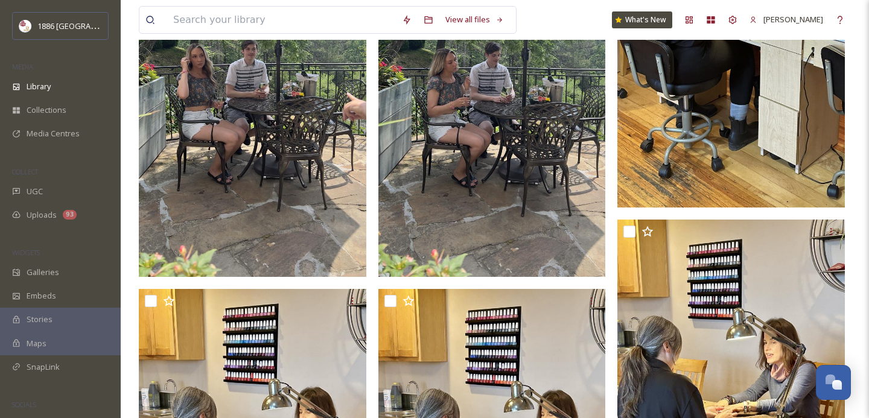
scroll to position [3226, 0]
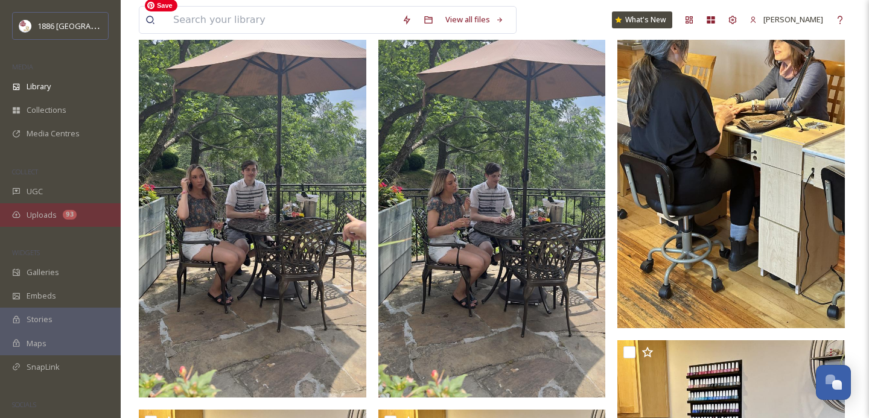
click at [27, 210] on span "Uploads" at bounding box center [42, 214] width 30 height 11
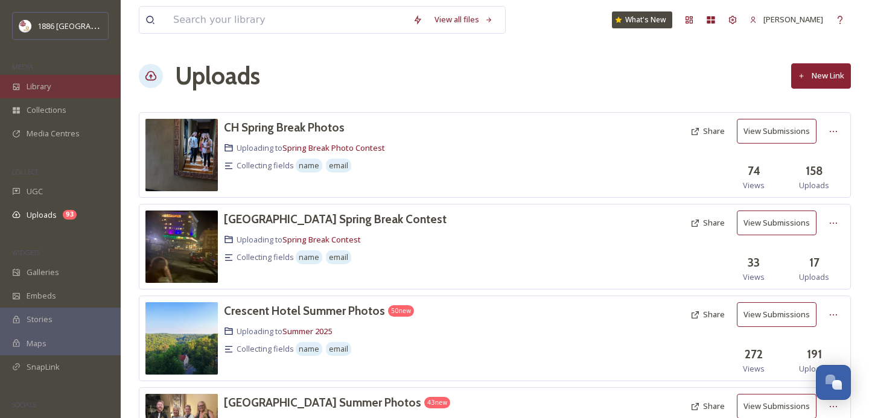
click at [49, 91] on span "Library" at bounding box center [39, 86] width 24 height 11
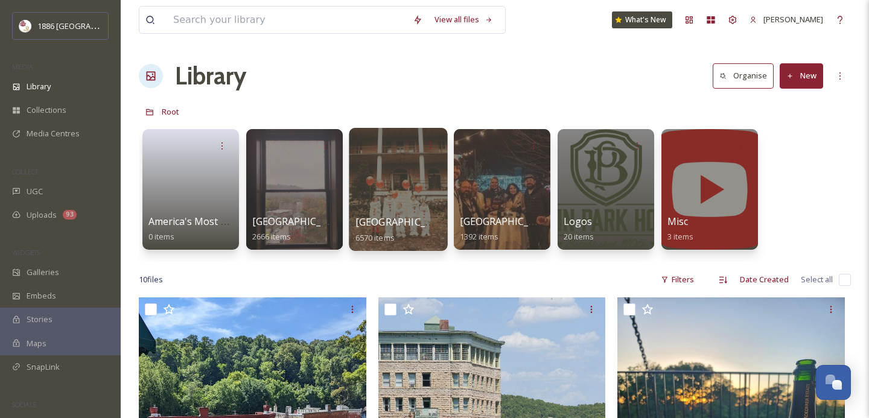
click at [405, 233] on div "[GEOGRAPHIC_DATA] 6570 items" at bounding box center [398, 230] width 86 height 30
click at [398, 215] on span "[GEOGRAPHIC_DATA]" at bounding box center [404, 221] width 99 height 13
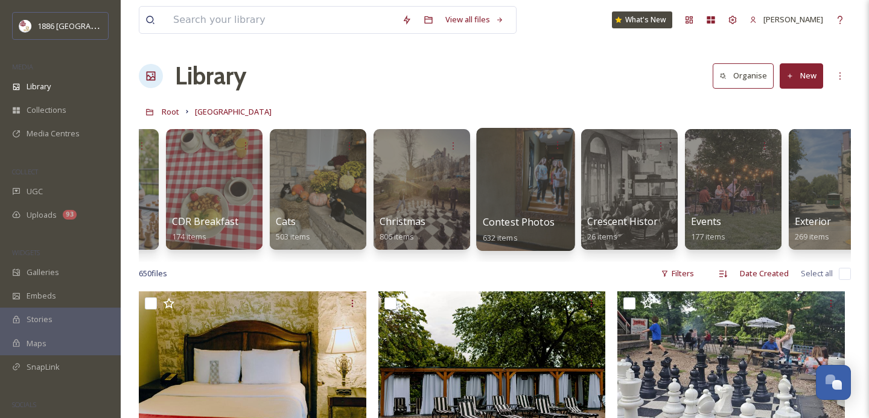
scroll to position [0, 188]
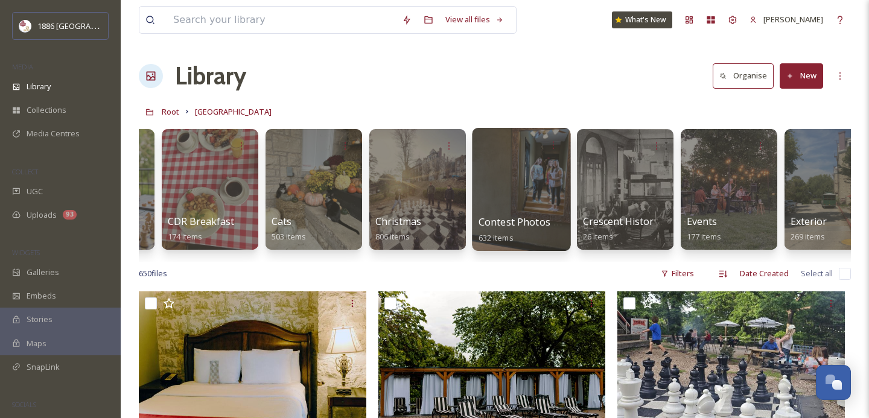
click at [557, 225] on span "Contest Photos (Seasons)" at bounding box center [539, 221] width 120 height 13
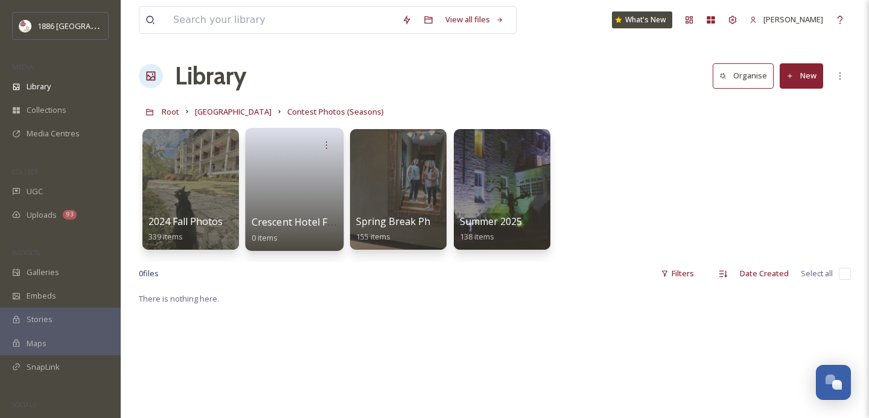
click at [291, 225] on span "Crescent Hotel Fall Photos" at bounding box center [313, 221] width 122 height 13
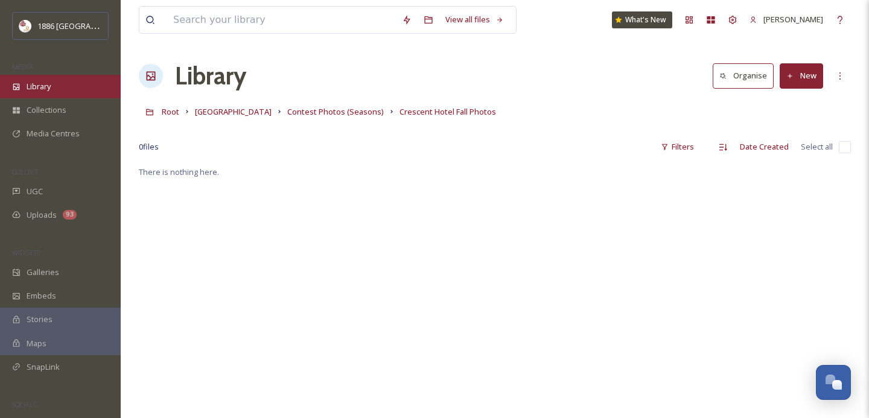
click at [65, 87] on div "Library" at bounding box center [60, 87] width 121 height 24
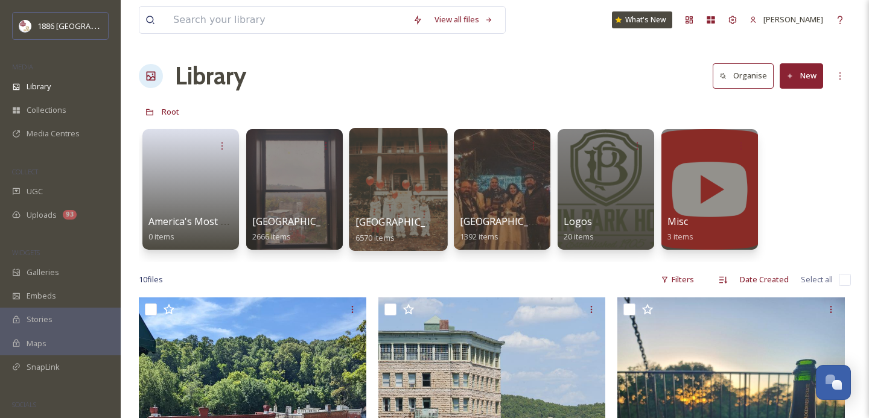
click at [412, 213] on div at bounding box center [398, 189] width 98 height 123
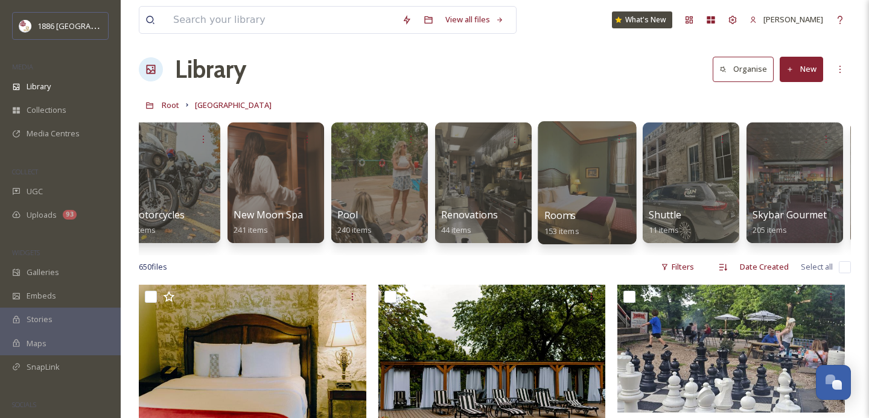
scroll to position [0, 1887]
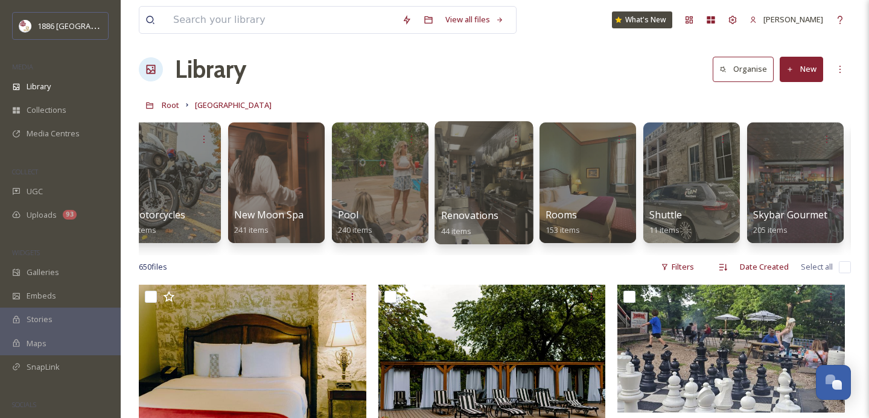
click at [503, 188] on div at bounding box center [484, 182] width 98 height 123
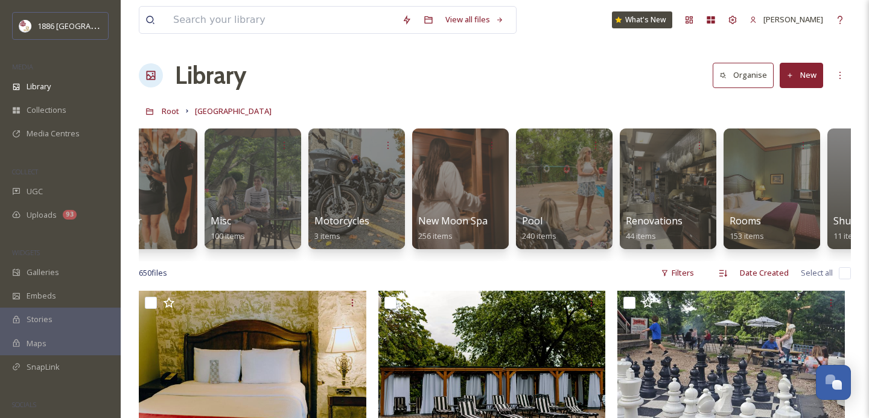
scroll to position [0, 1718]
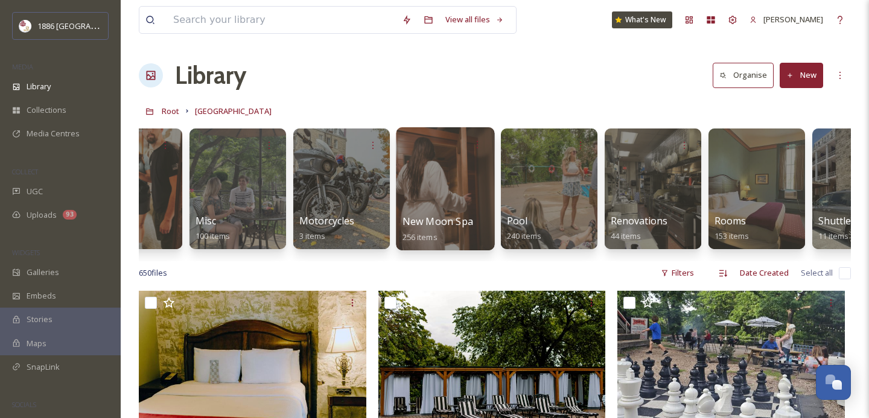
click at [455, 219] on span "New Moon Spa" at bounding box center [438, 221] width 71 height 13
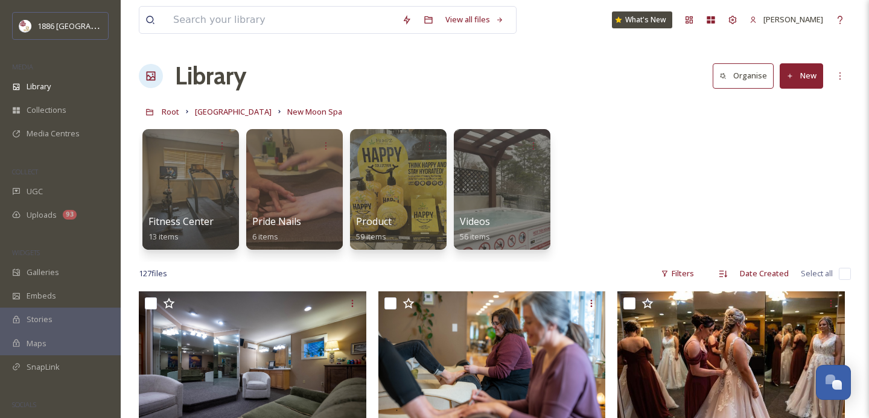
click at [813, 70] on button "New" at bounding box center [801, 75] width 43 height 25
click at [808, 141] on div "Folder" at bounding box center [788, 151] width 68 height 24
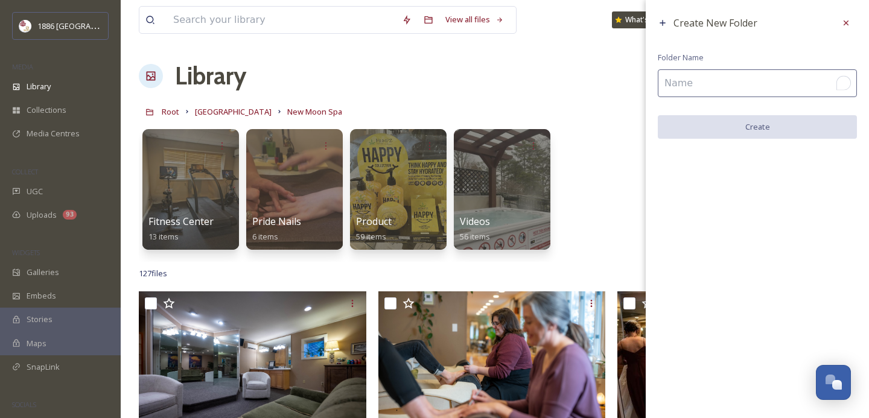
click at [774, 84] on input "To enrich screen reader interactions, please activate Accessibility in Grammarl…" at bounding box center [757, 83] width 199 height 28
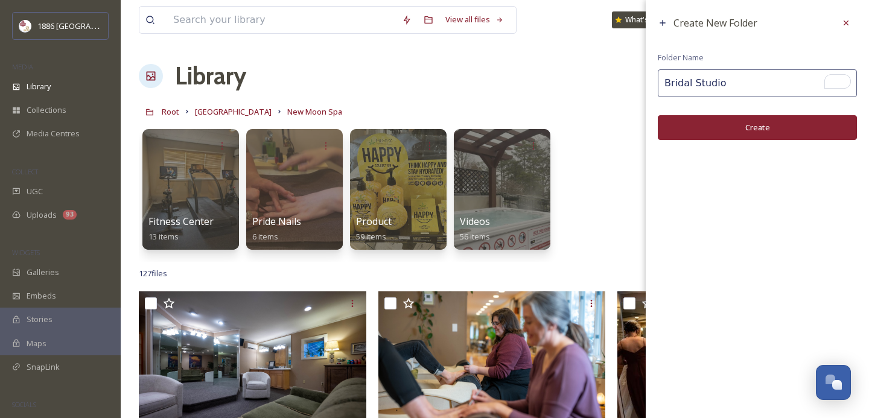
type input "Bridal Studio"
click at [752, 127] on button "Create" at bounding box center [757, 127] width 199 height 25
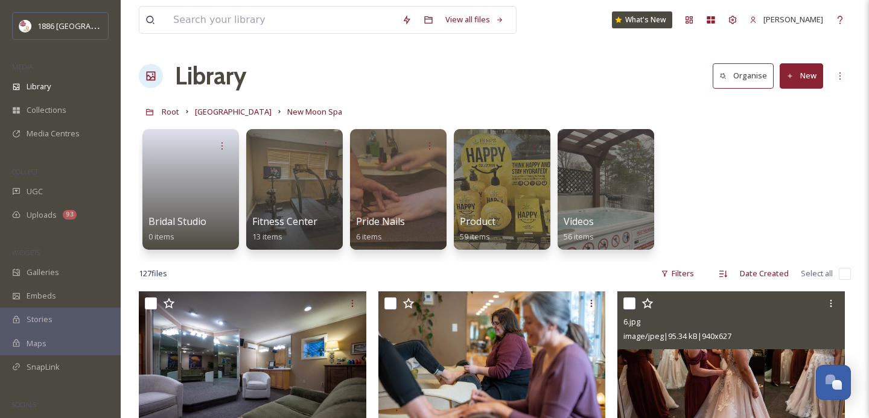
click at [632, 306] on input "checkbox" at bounding box center [629, 304] width 12 height 12
checkbox input "true"
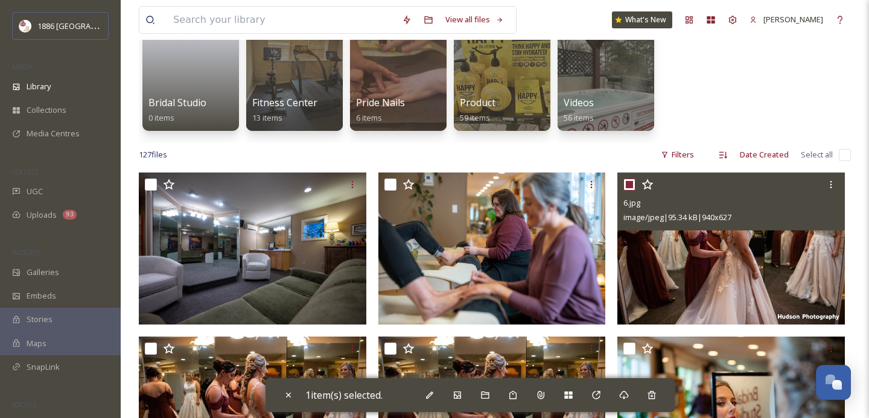
scroll to position [130, 0]
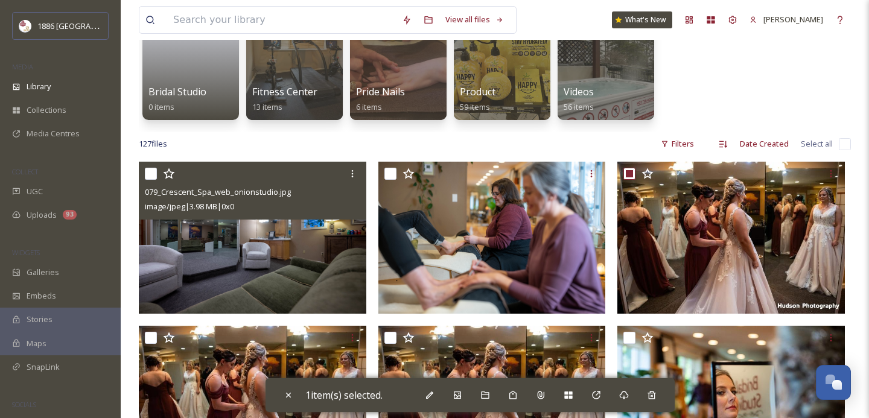
click at [145, 171] on input "checkbox" at bounding box center [151, 174] width 12 height 12
checkbox input "true"
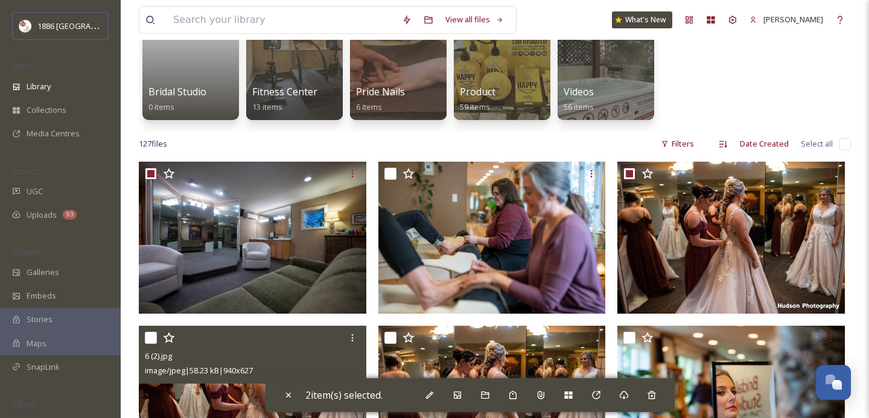
click at [154, 340] on input "checkbox" at bounding box center [151, 338] width 12 height 12
checkbox input "true"
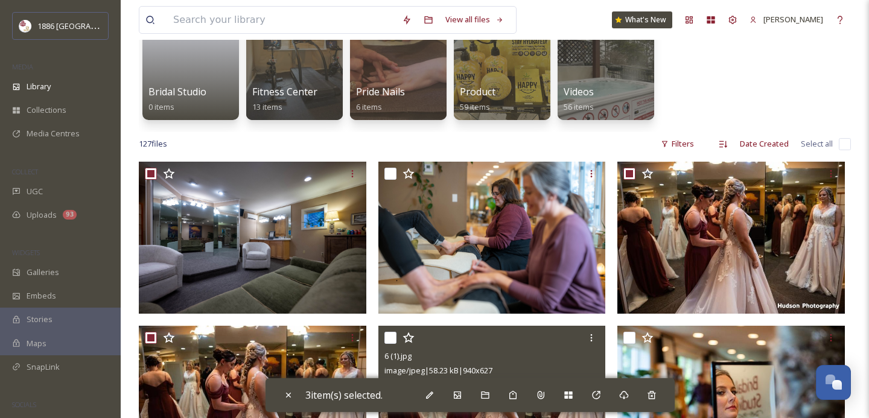
click at [391, 339] on input "checkbox" at bounding box center [390, 338] width 12 height 12
checkbox input "true"
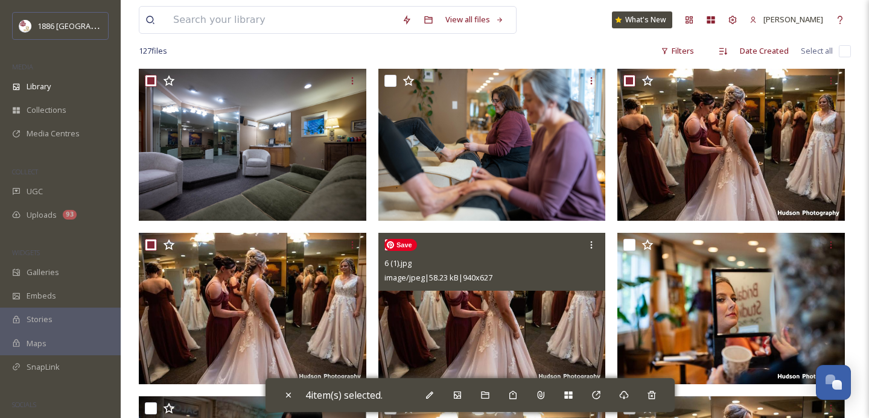
scroll to position [231, 0]
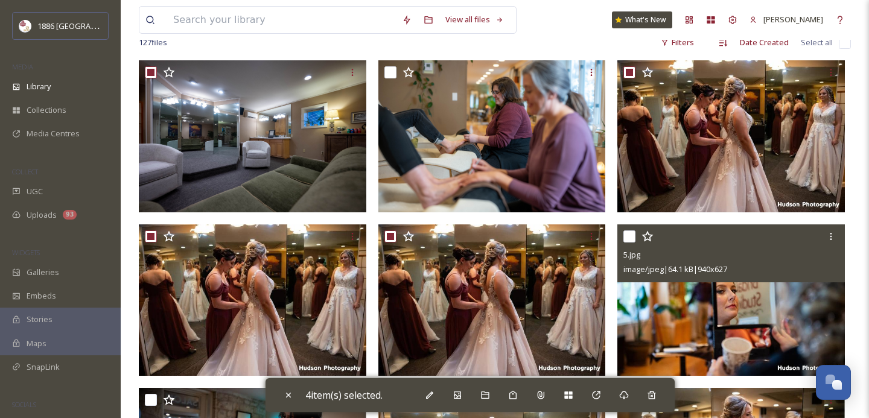
click at [636, 233] on input "checkbox" at bounding box center [629, 237] width 12 height 12
checkbox input "true"
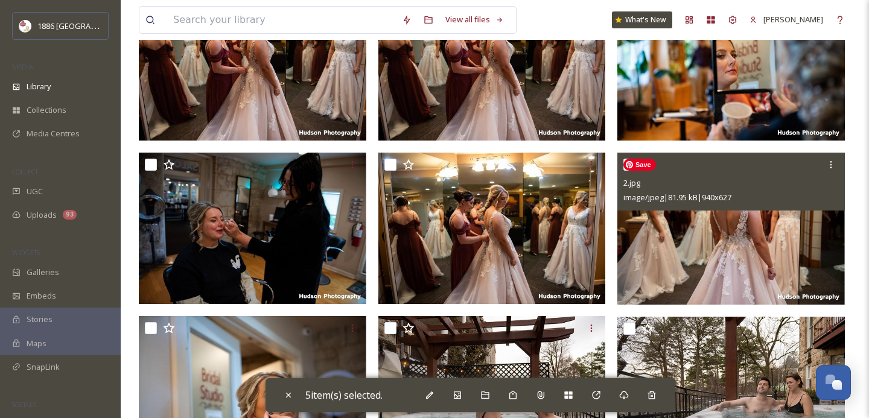
scroll to position [480, 0]
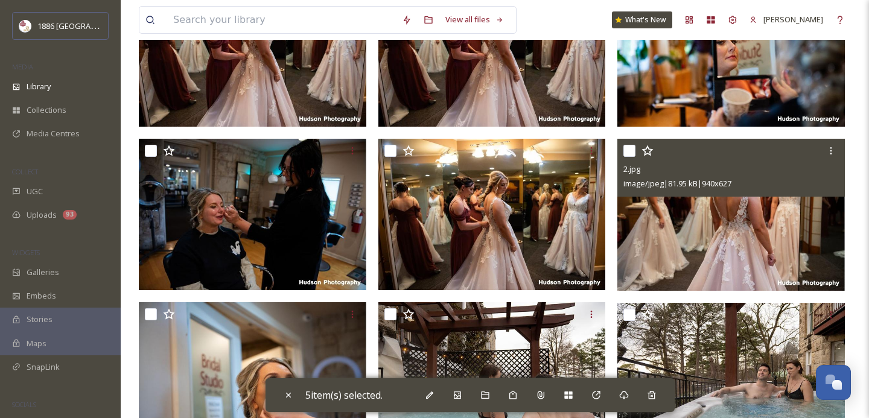
click at [633, 147] on input "checkbox" at bounding box center [629, 151] width 12 height 12
checkbox input "true"
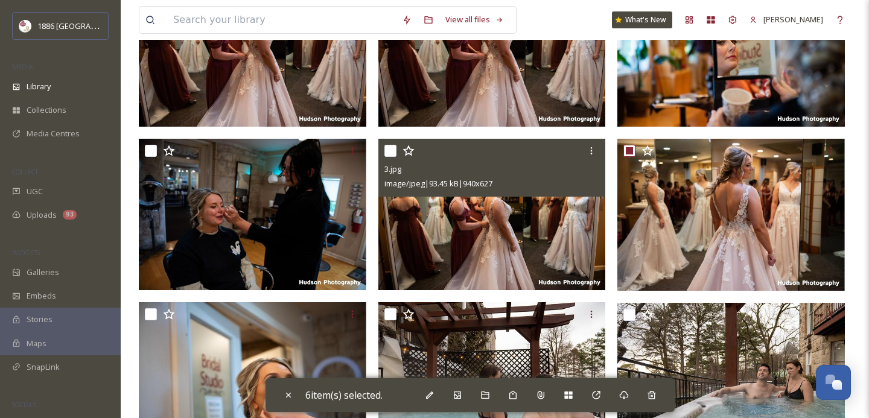
click at [388, 150] on input "checkbox" at bounding box center [390, 151] width 12 height 12
checkbox input "true"
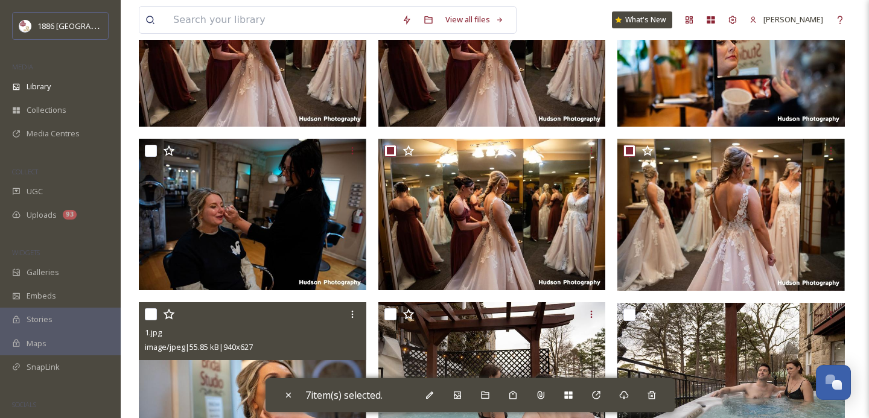
click at [146, 311] on input "checkbox" at bounding box center [151, 314] width 12 height 12
checkbox input "true"
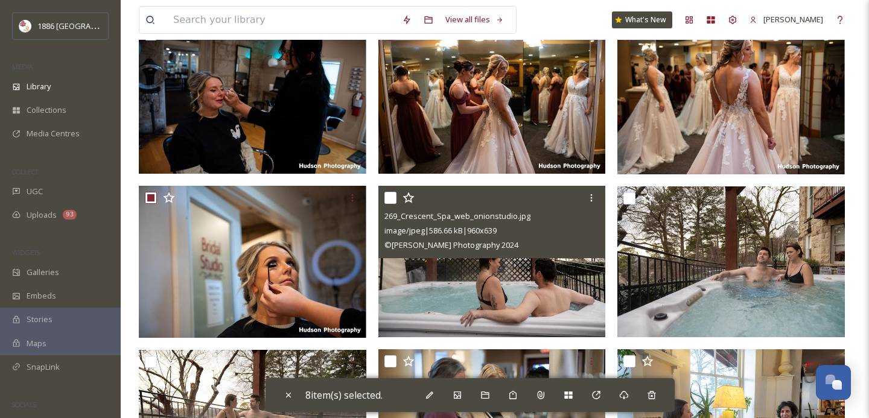
scroll to position [608, 0]
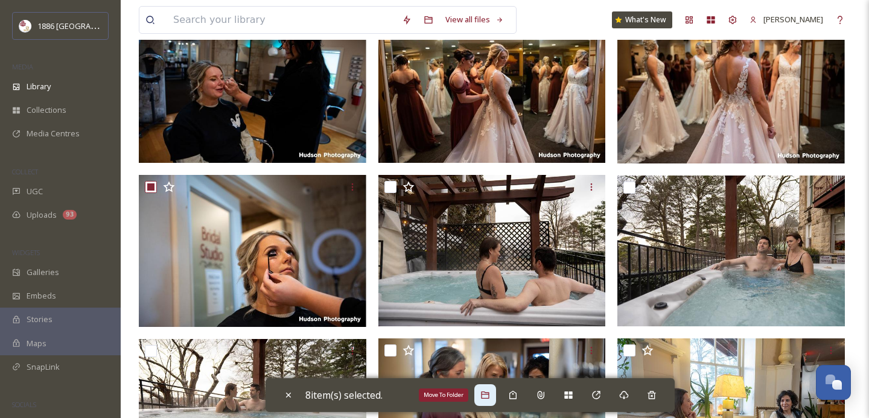
click at [495, 399] on div "Move To Folder" at bounding box center [485, 395] width 22 height 22
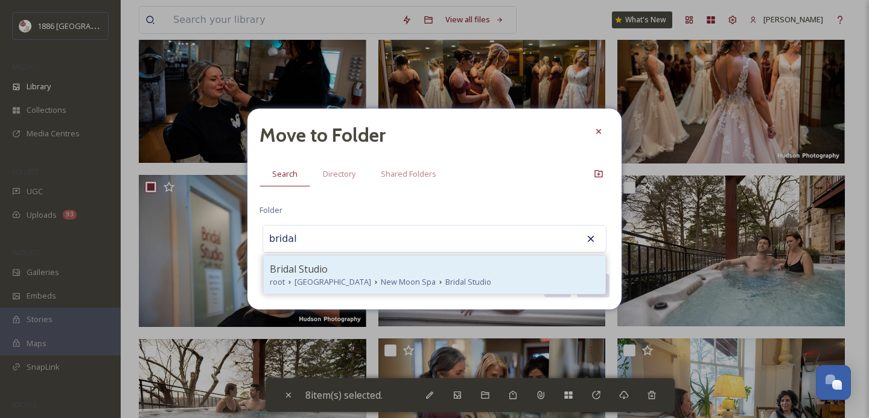
click at [402, 269] on div "Bridal Studio" at bounding box center [435, 269] width 330 height 14
type input "Bridal Studio"
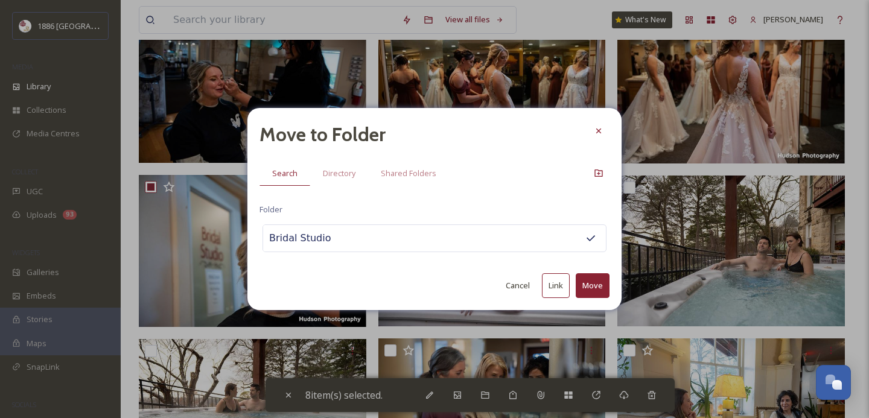
click at [598, 285] on button "Move" at bounding box center [593, 285] width 34 height 25
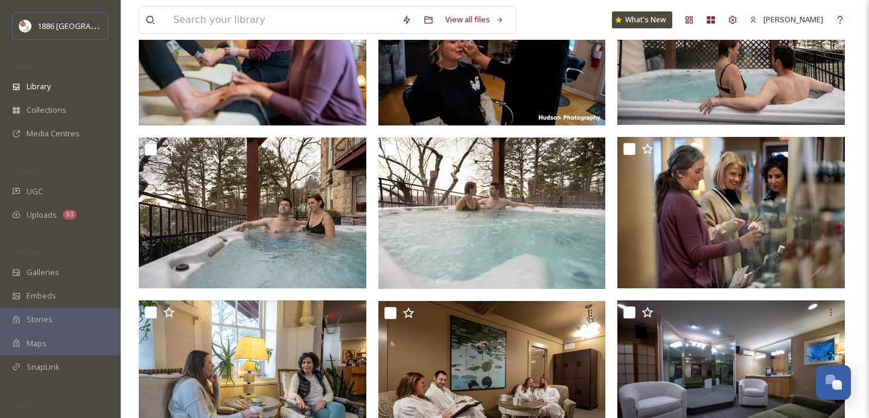
scroll to position [346, 0]
